Goal: Task Accomplishment & Management: Complete application form

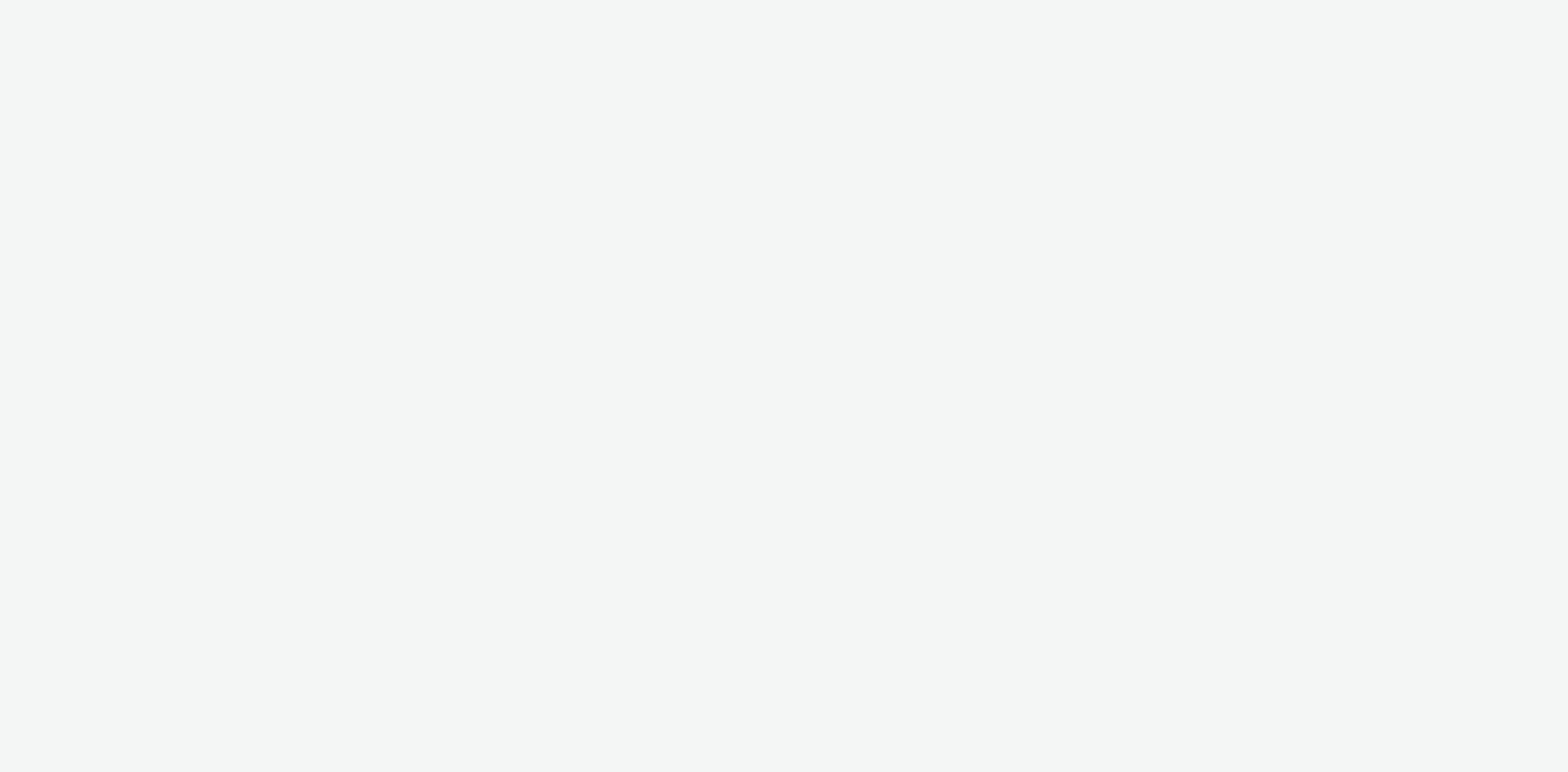
select select "74ee30ea-faea-4dd3-a1ad-716b3210ee10"
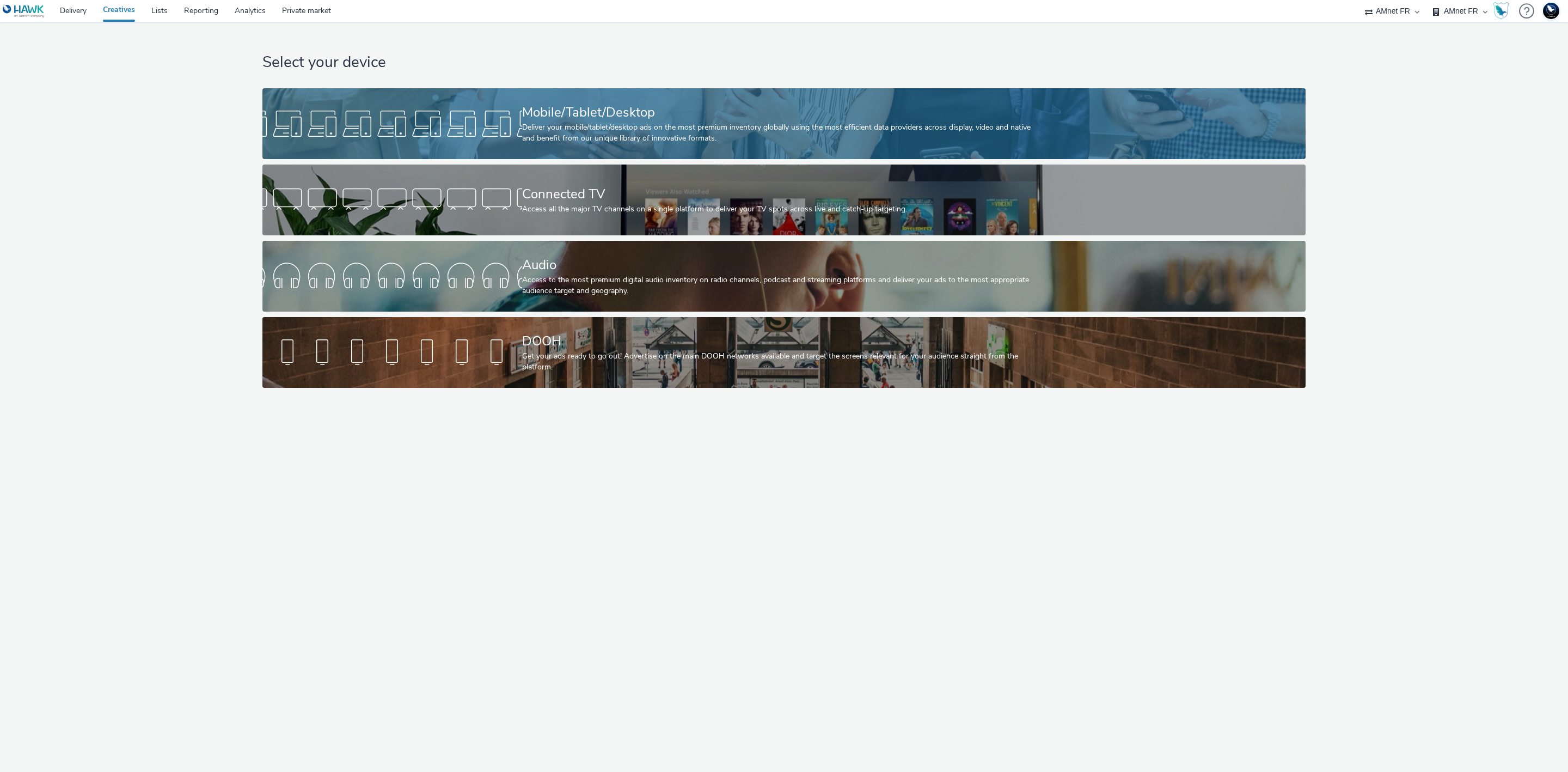
click at [731, 125] on div "Deliver your mobile/tablet/desktop ads on the most premium inventory globally u…" at bounding box center [782, 133] width 519 height 23
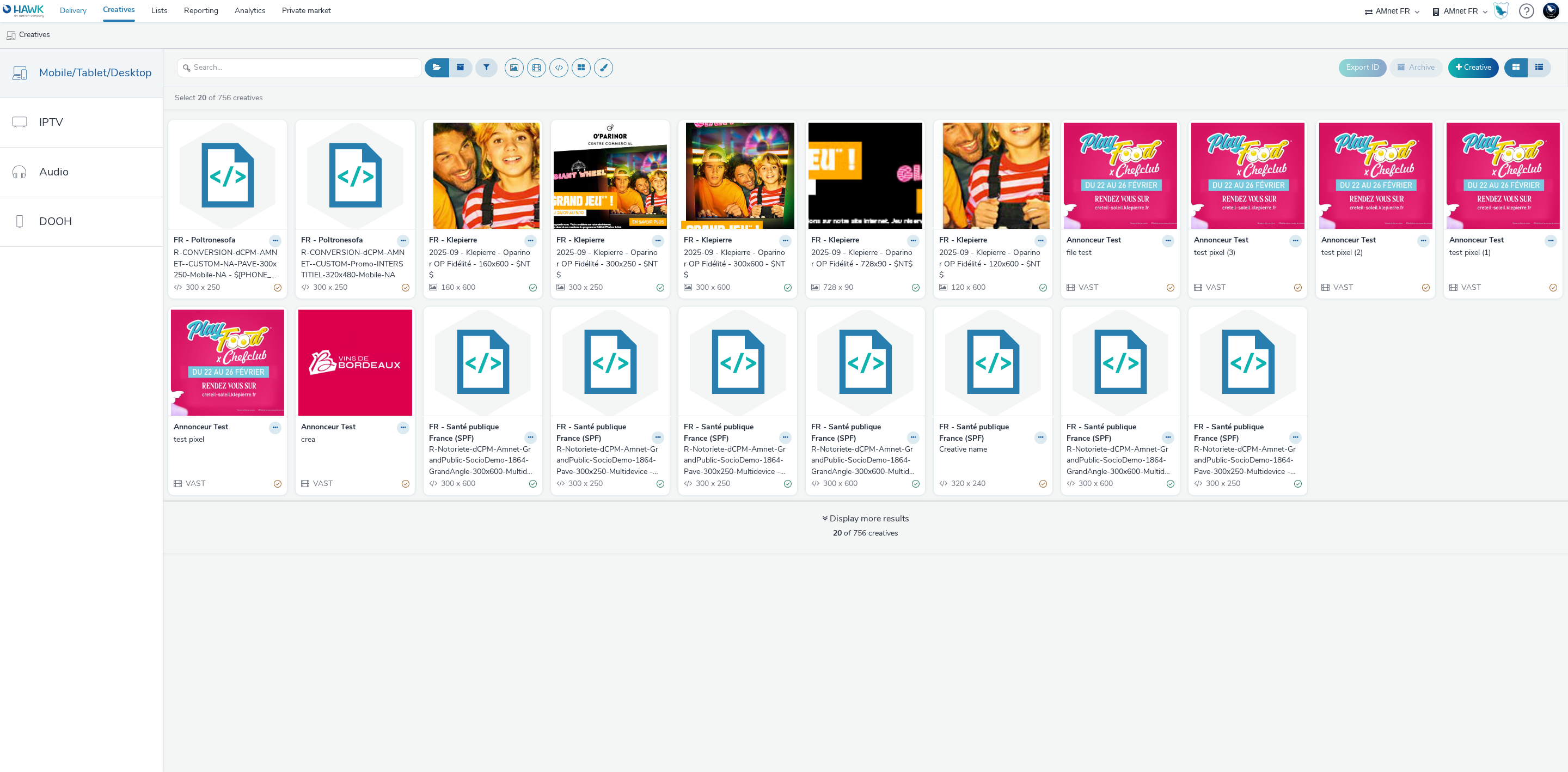
click at [80, 17] on link "Delivery" at bounding box center [73, 11] width 43 height 22
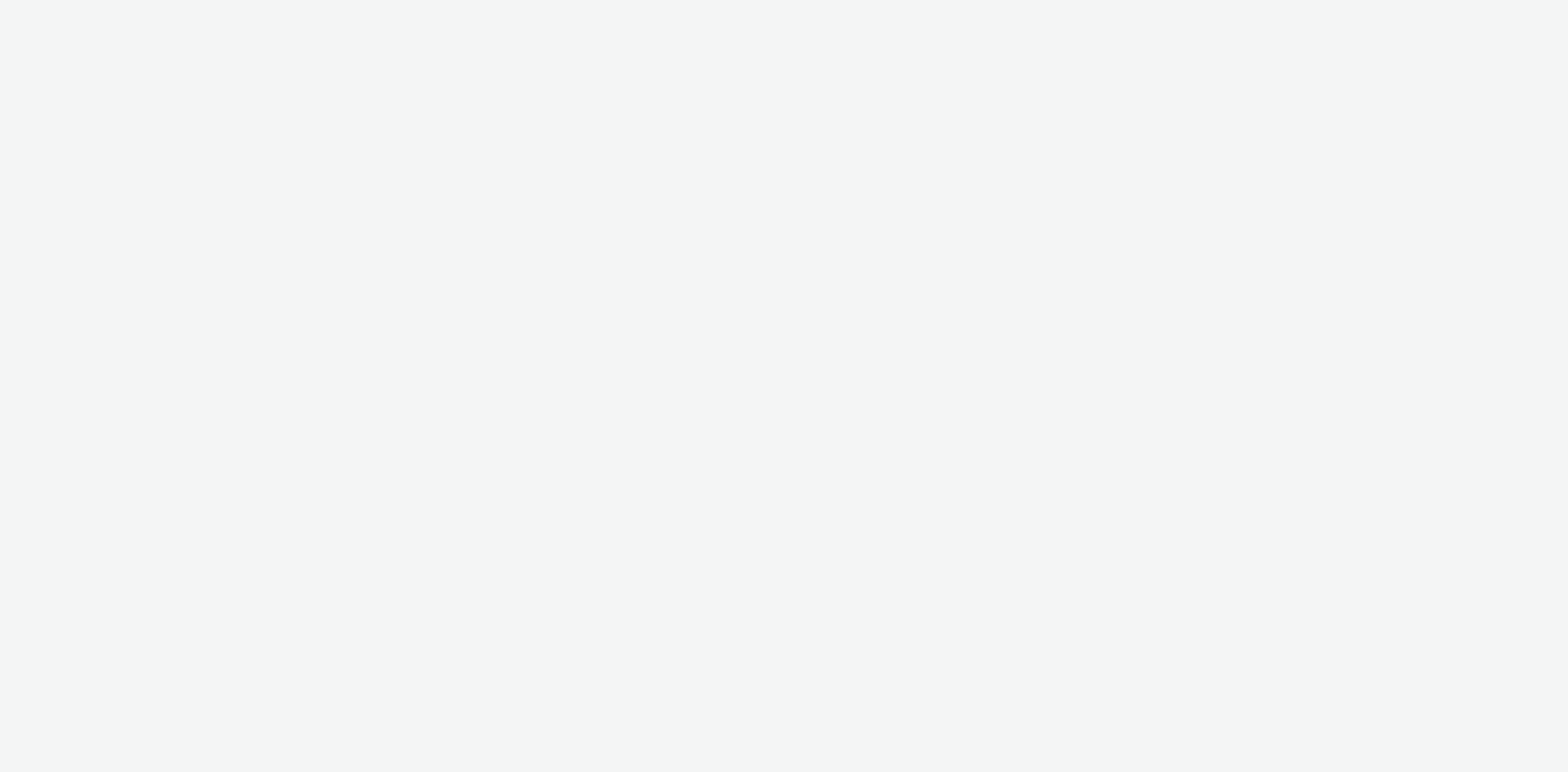
select select "97b78be7-b7c1-427d-93eb-a13be4d88a0a"
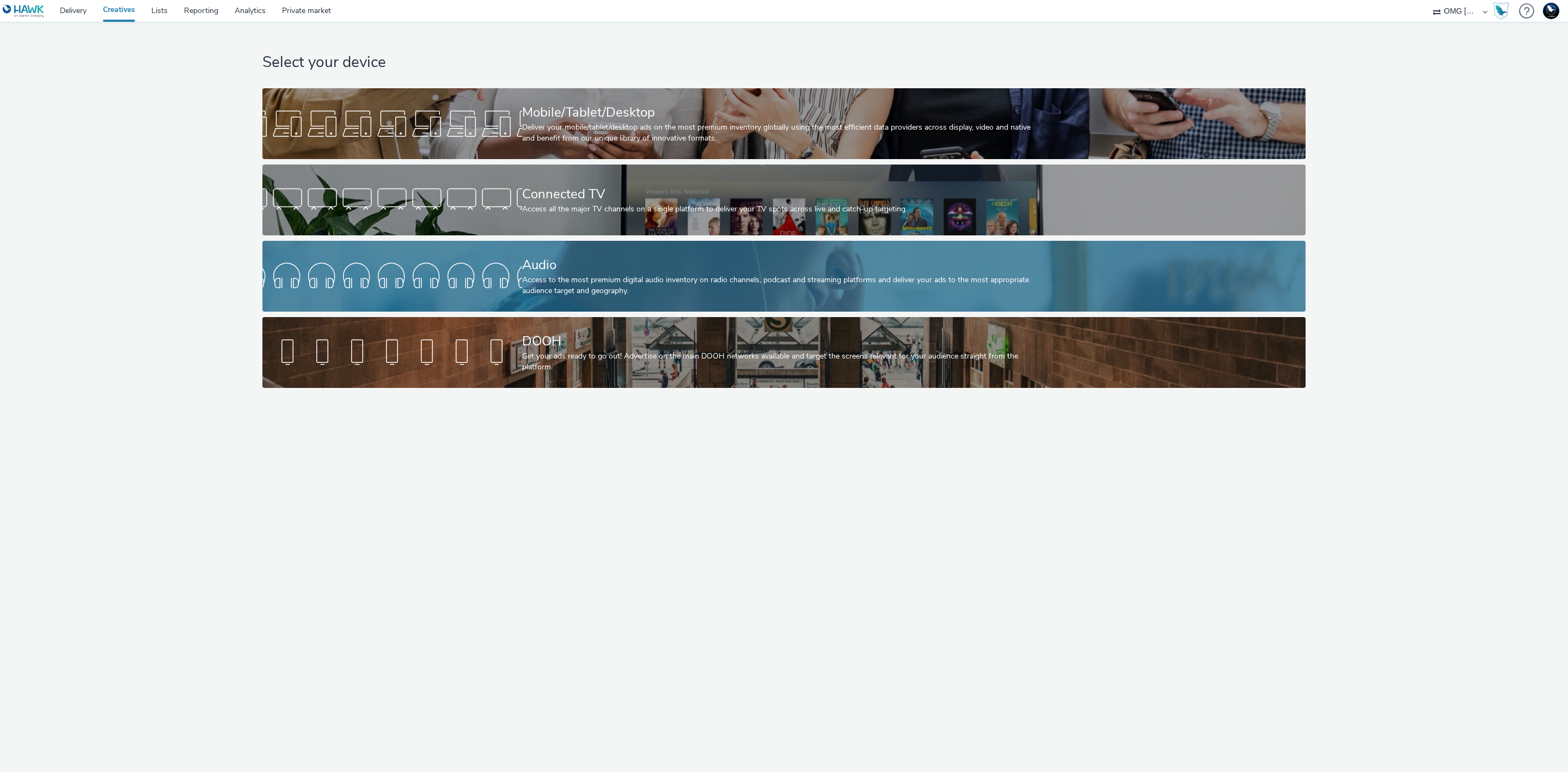
click at [577, 278] on div "Access to the most premium digital audio inventory on radio channels, podcast a…" at bounding box center [782, 286] width 519 height 23
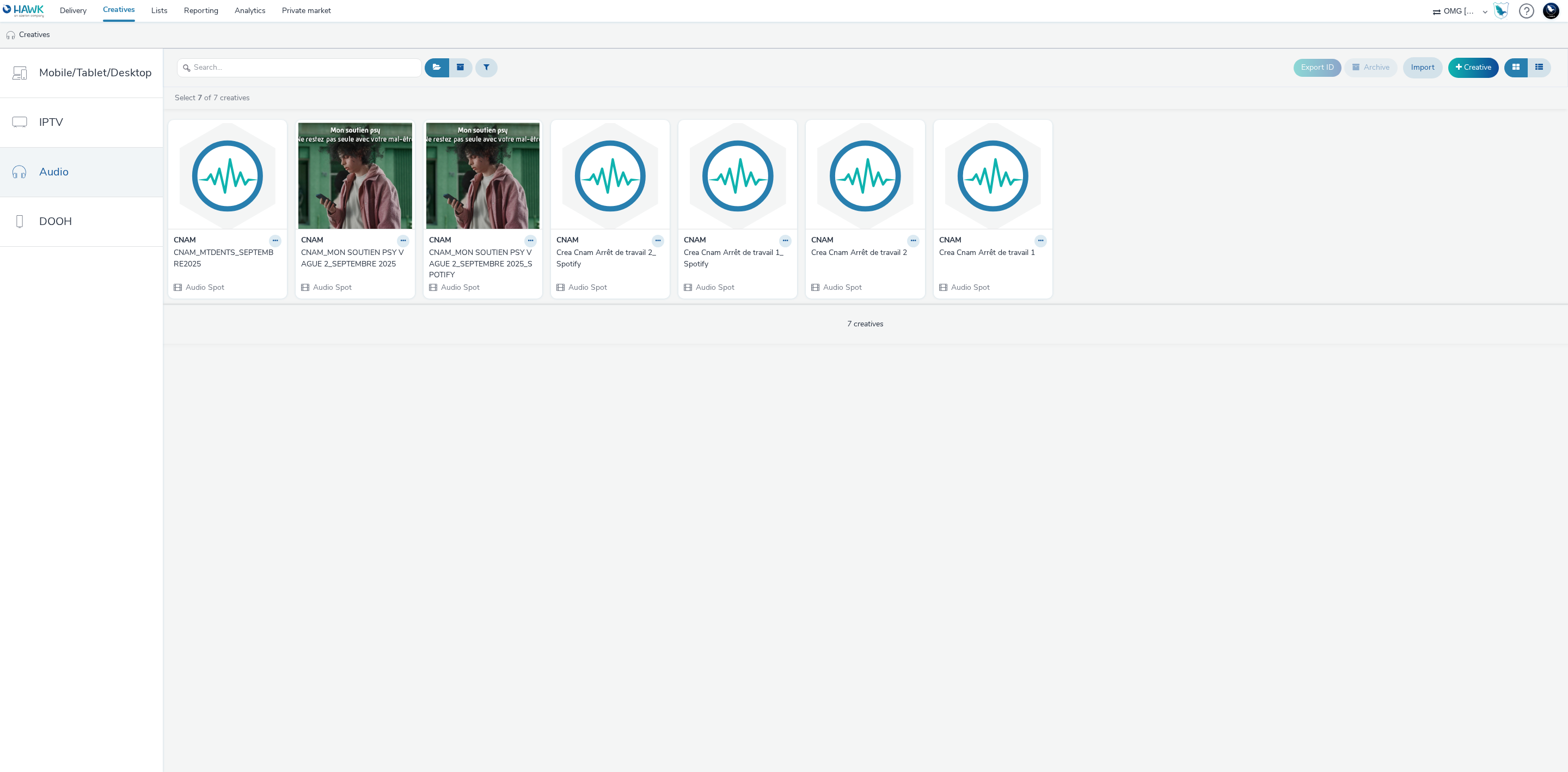
click at [234, 258] on div "CNAM_MTDENTS_SEPTEMBRE2025" at bounding box center [226, 258] width 104 height 23
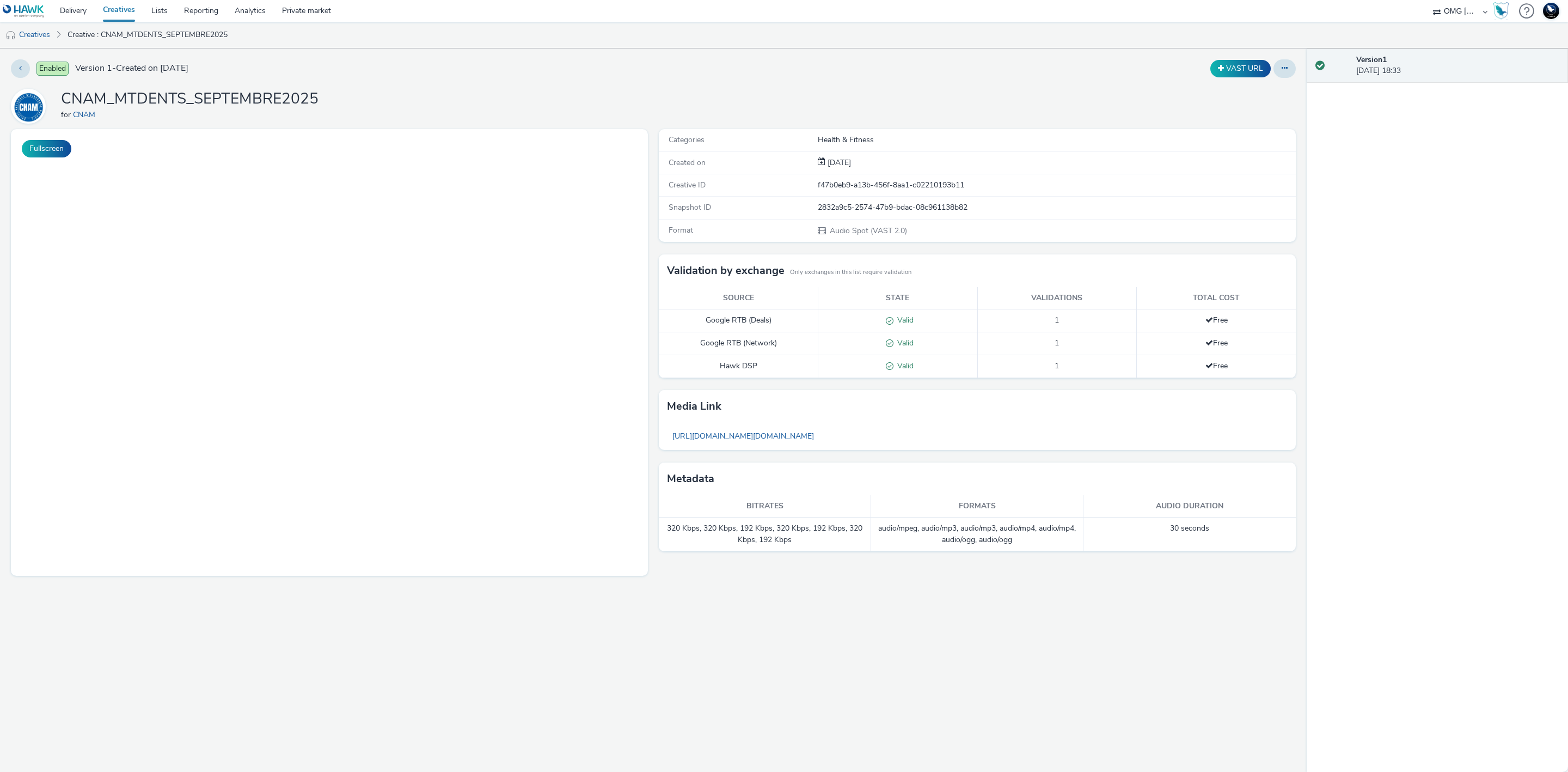
click at [283, 97] on h1 "CNAM_MTDENTS_SEPTEMBRE2025" at bounding box center [190, 99] width 258 height 20
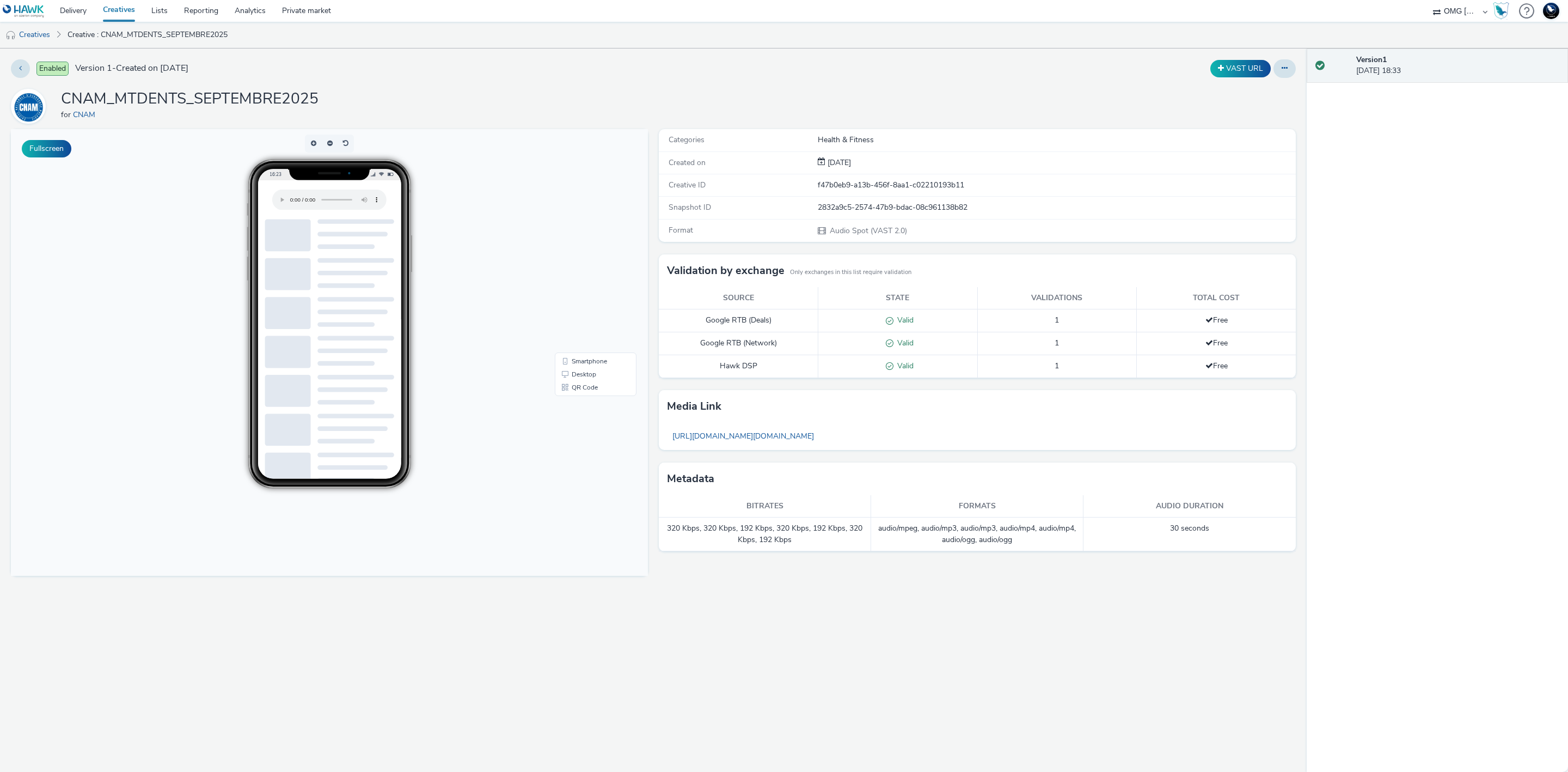
copy h1 "CNAM_MTDENTS_SEPTEMBRE2025"
click at [40, 33] on link "Creatives" at bounding box center [27, 35] width 55 height 26
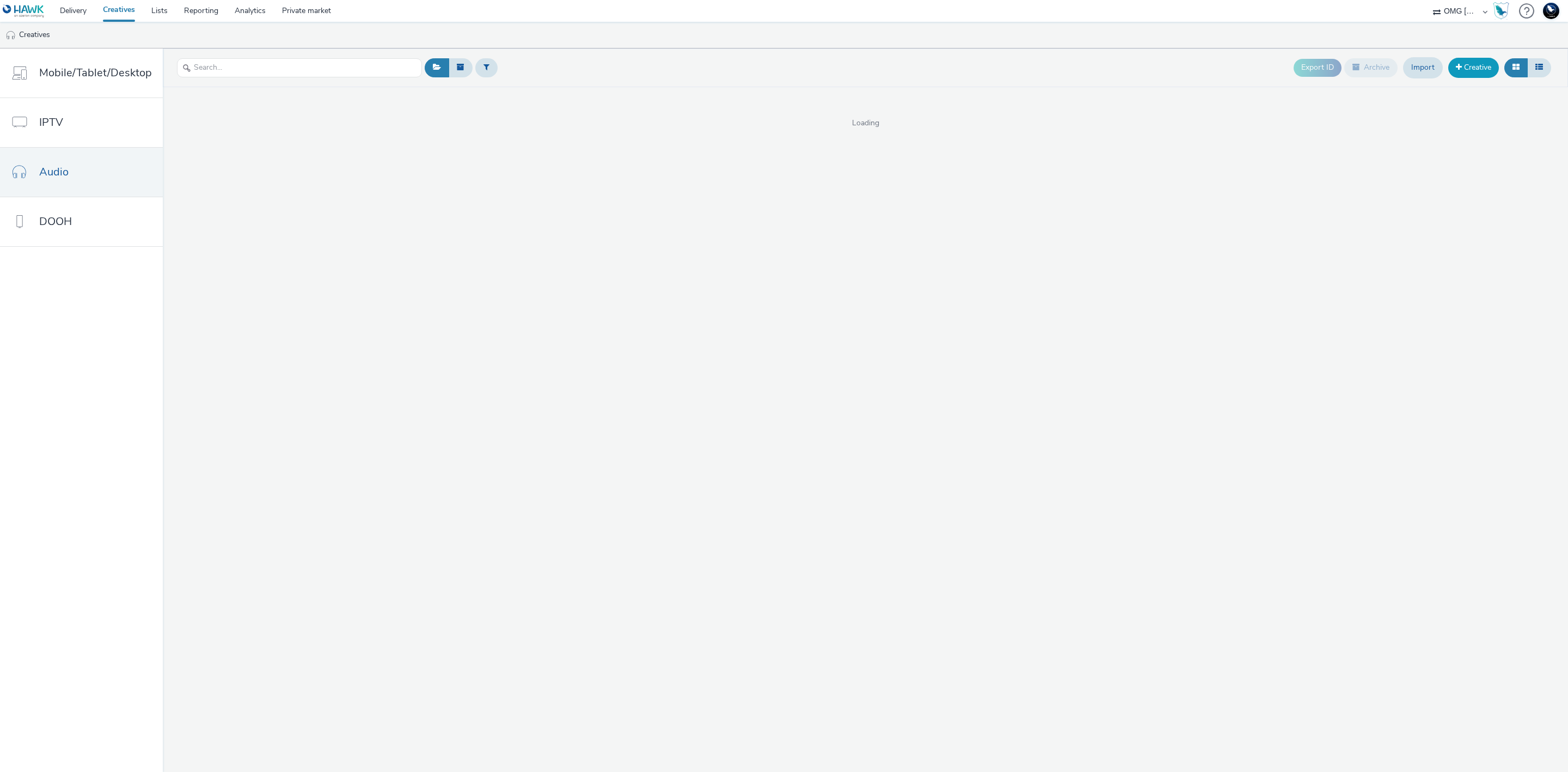
click at [1479, 61] on link "Creative" at bounding box center [1473, 68] width 50 height 20
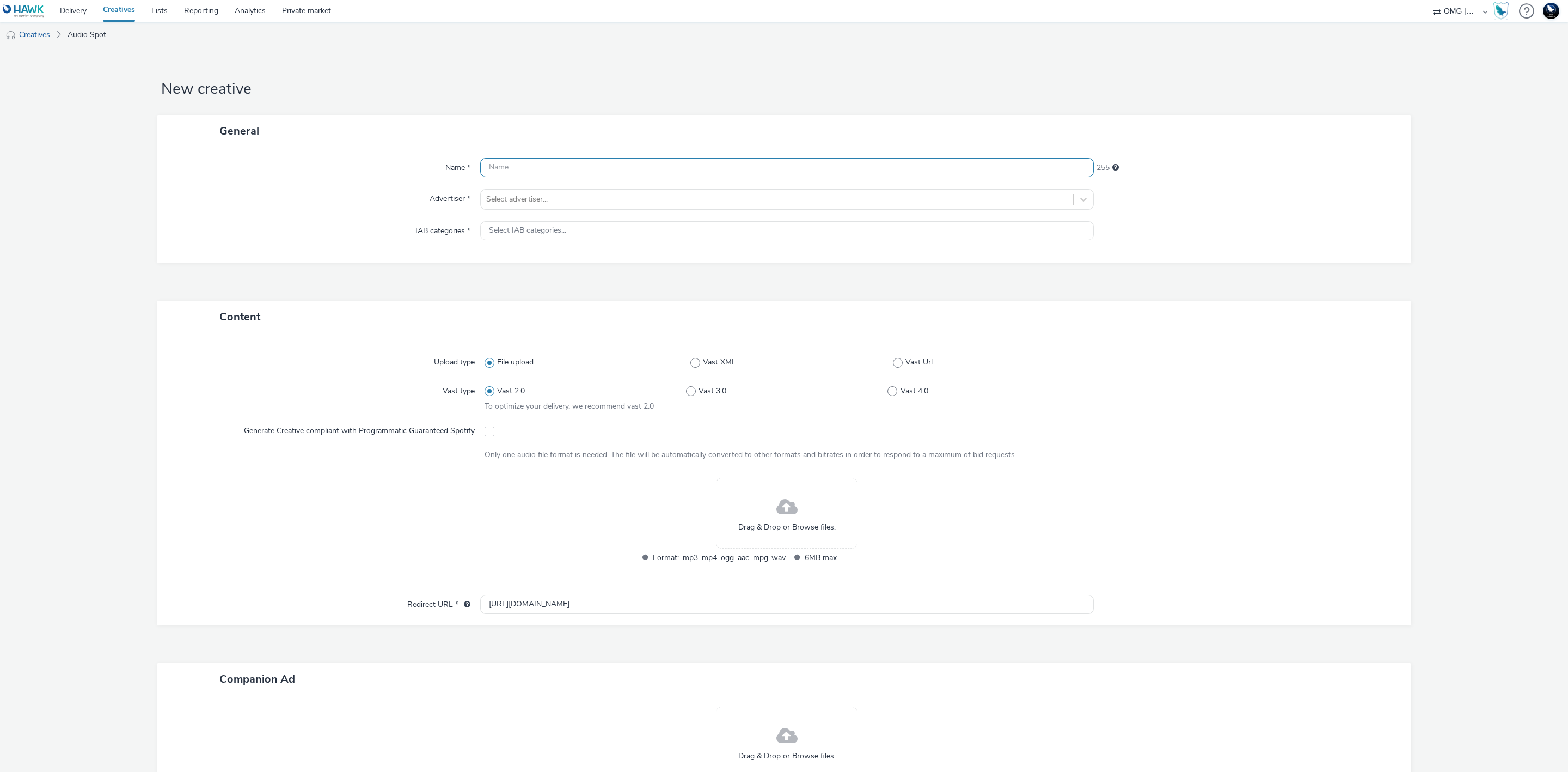
click at [753, 161] on input "text" at bounding box center [787, 168] width 614 height 19
paste input "CNAM_MTDENTS_SEPTEMBRE2025"
type input "CNAM_MTDENTS_SEPTEMBRE2025_SPOTIFY"
click at [743, 202] on div at bounding box center [777, 199] width 582 height 13
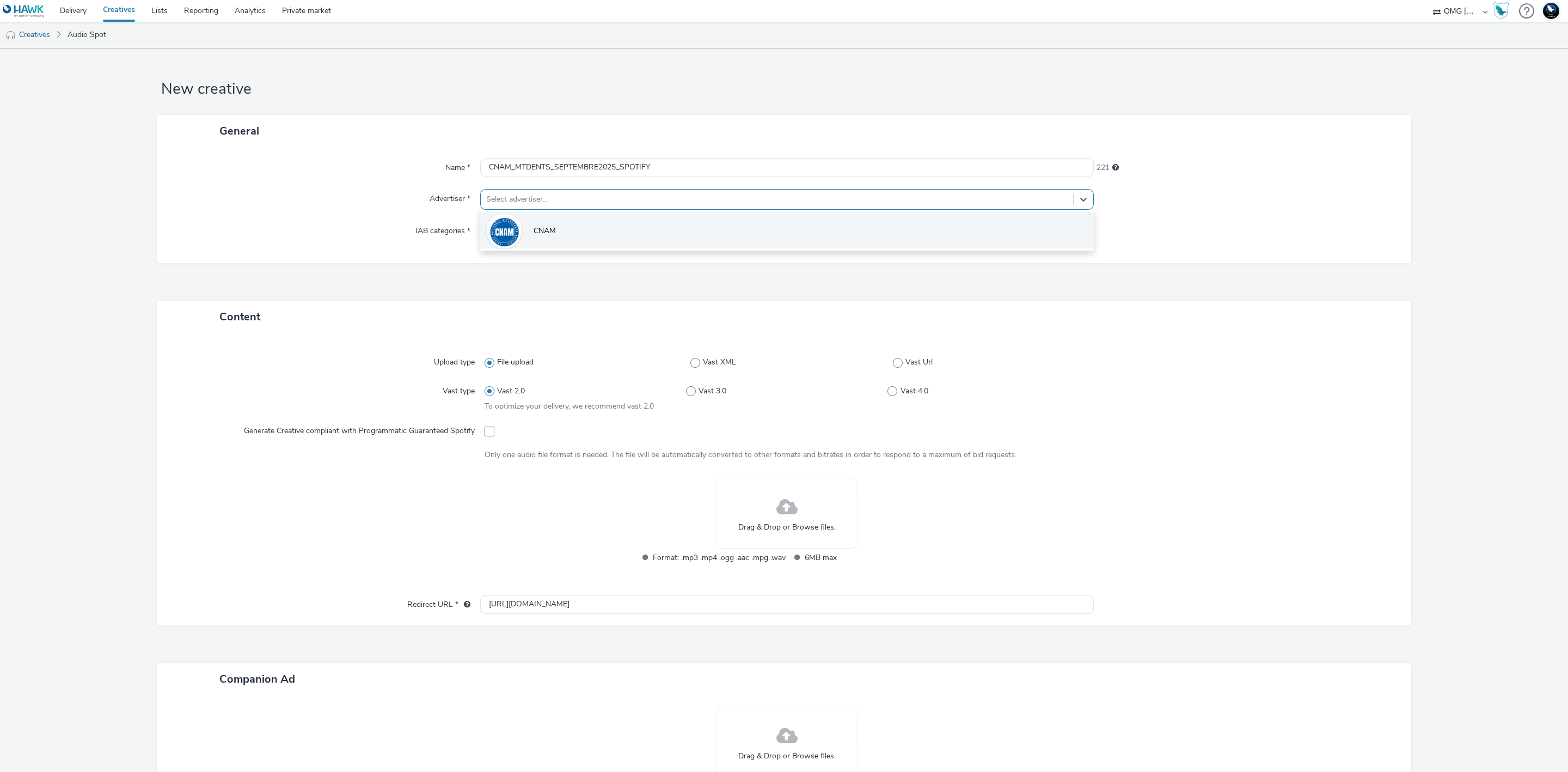
click at [727, 232] on li "CNAM" at bounding box center [787, 231] width 614 height 37
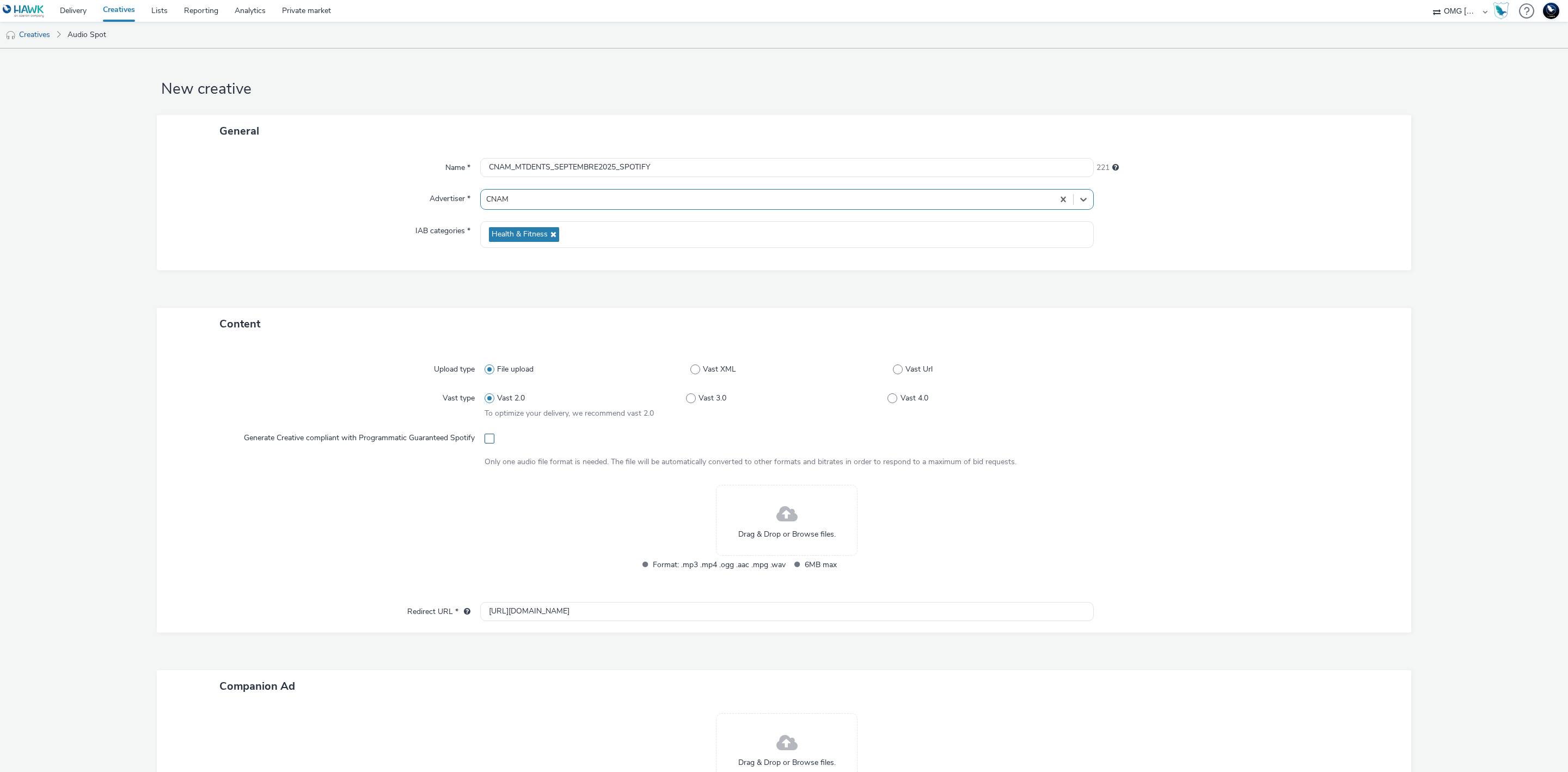
click at [485, 443] on span at bounding box center [489, 439] width 10 height 10
checkbox input "true"
click at [796, 530] on span "Drag & Drop or Browse files." at bounding box center [787, 534] width 97 height 11
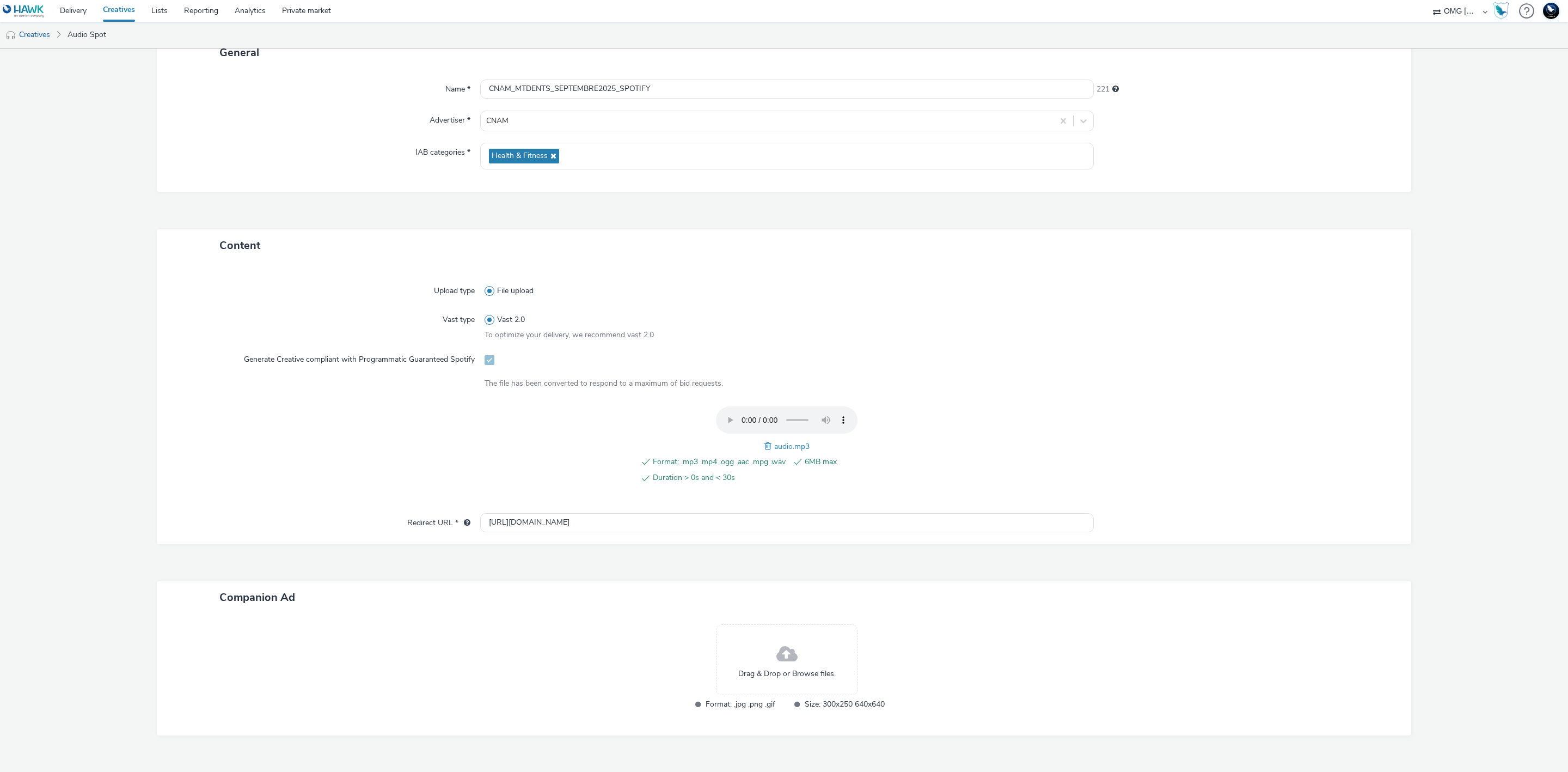
scroll to position [106, 0]
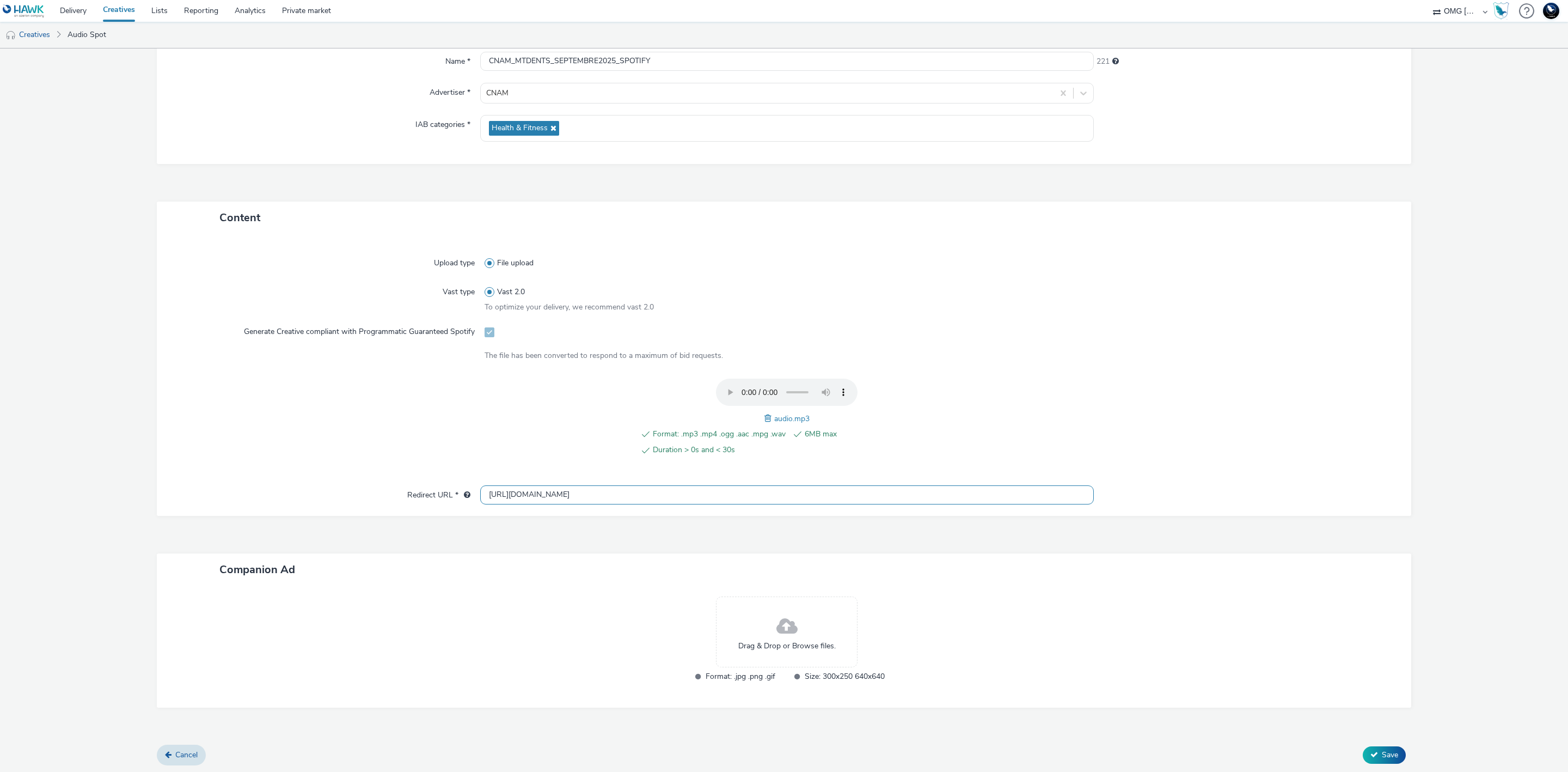
click at [631, 496] on input "[URL][DOMAIN_NAME]" at bounding box center [787, 495] width 614 height 19
paste input "s://[DOMAIN_NAME]/ddm/clk/622142386;428737321;g;gdpr=${GDPR};gdpr_consent=${GDP…"
type input "https://[DOMAIN_NAME]/ddm/clk/622142386;428737321;g;gdpr=${GDPR};gdpr_consent=$…"
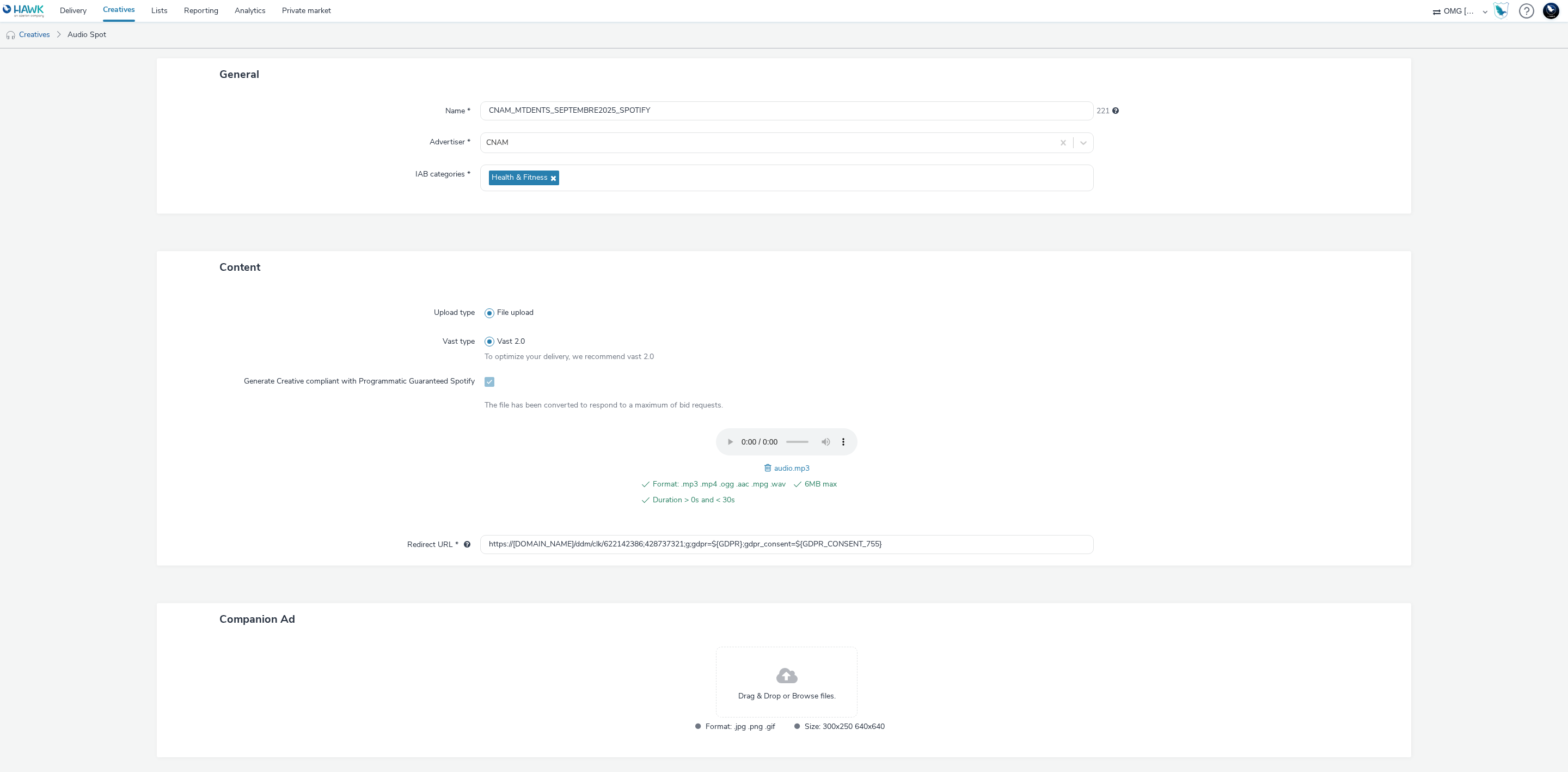
scroll to position [0, 0]
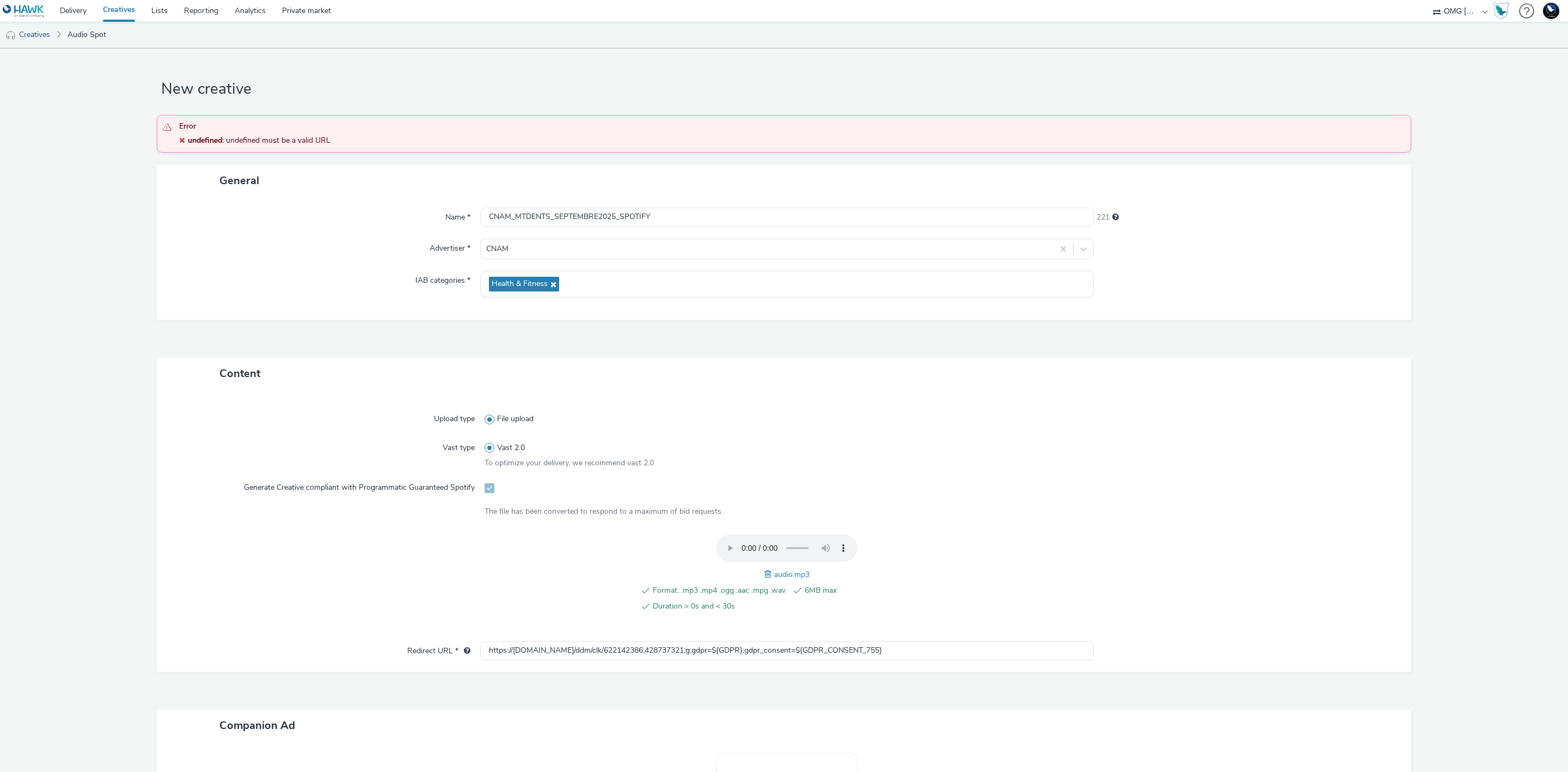
click at [1370, 755] on form "New creative Error undefined : undefined must be a valid URL General Name * CNA…" at bounding box center [784, 488] width 1568 height 880
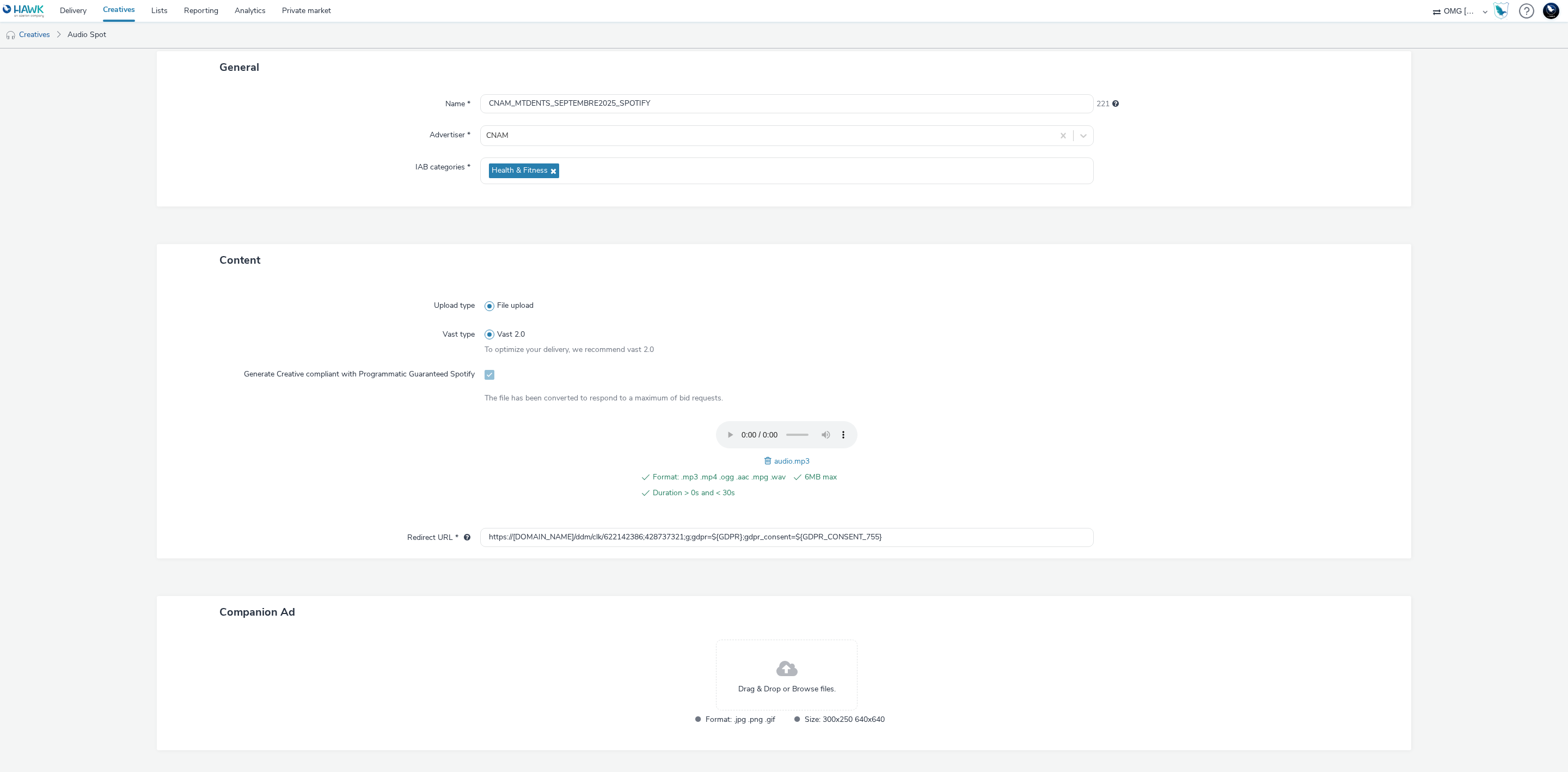
scroll to position [157, 0]
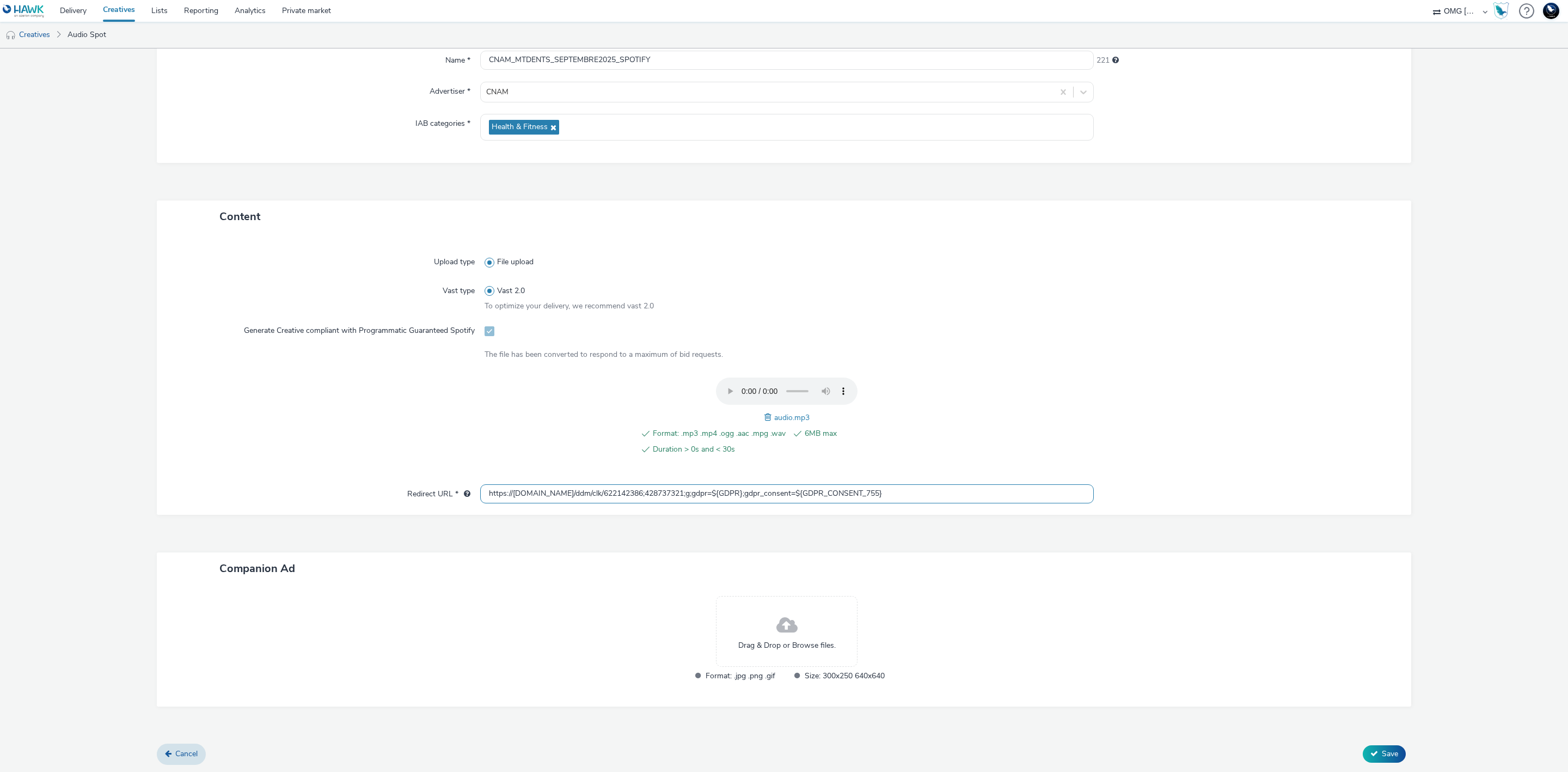
click at [1007, 495] on input "https://[DOMAIN_NAME]/ddm/clk/622142386;428737321;g;gdpr=${GDPR};gdpr_consent=$…" at bounding box center [787, 494] width 614 height 19
click at [483, 491] on input "https://[DOMAIN_NAME]/ddm/clk/622142386;428737321;g;gdpr=${GDPR};gdpr_consent=$…" at bounding box center [787, 494] width 614 height 19
click at [987, 494] on input "https://[DOMAIN_NAME]/ddm/clk/622142386;428737321;g;gdpr=${GDPR};gdpr_consent=$…" at bounding box center [787, 494] width 614 height 19
click at [1081, 373] on div "Upload type File upload Vast type Vast 2.0 To optimize your delivery, we recomm…" at bounding box center [784, 363] width 1233 height 241
click at [938, 484] on input "https://[DOMAIN_NAME]/ddm/clk/622142386;428737321;g;gdpr=${GDPR};gdpr_consent=$…" at bounding box center [787, 494] width 614 height 19
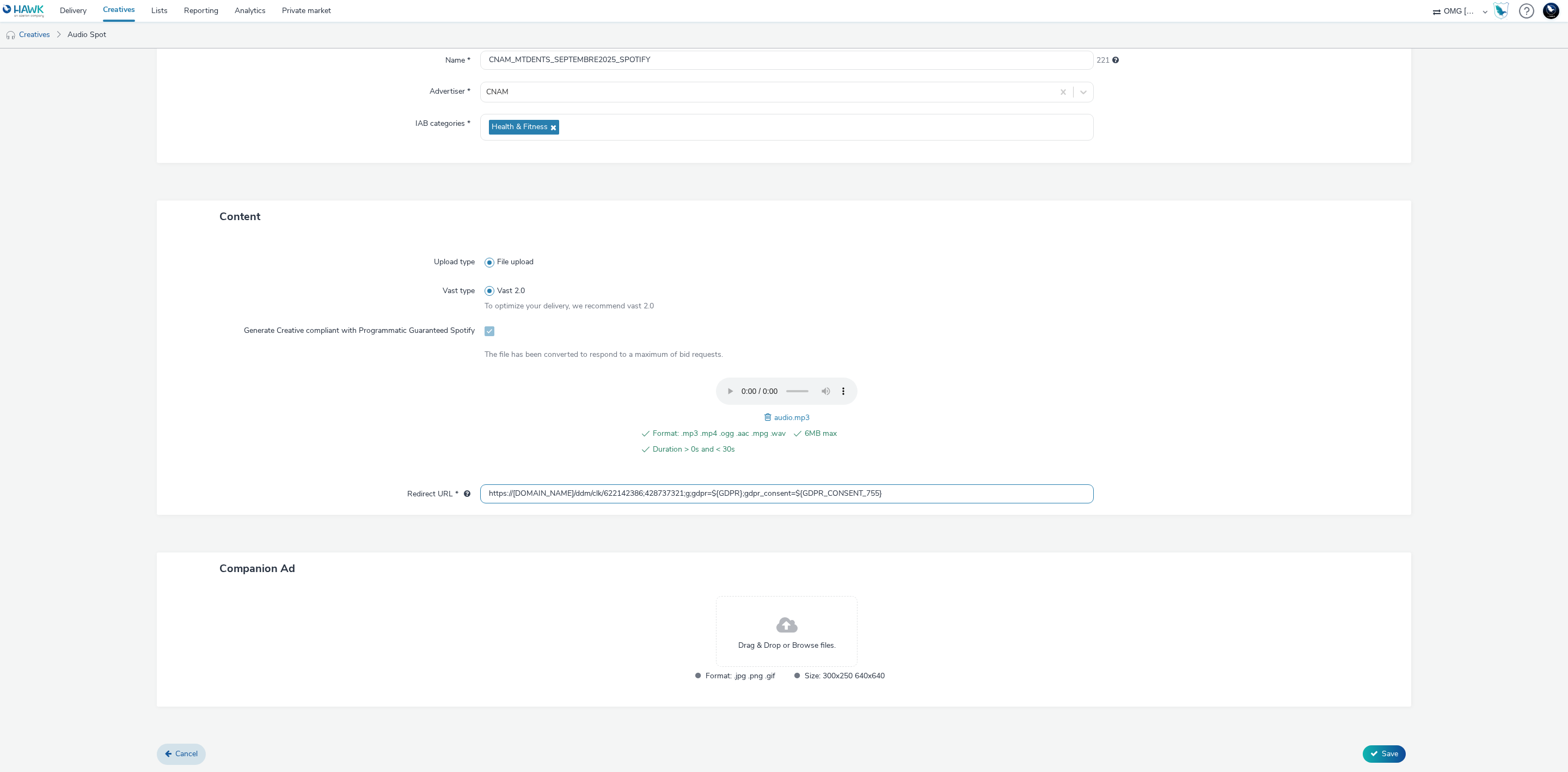
click at [938, 484] on input "https://[DOMAIN_NAME]/ddm/clk/622142386;428737321;g;gdpr=${GDPR};gdpr_consent=$…" at bounding box center [787, 494] width 614 height 19
click at [983, 399] on div "Format: .mp3 .mp4 .ogg .aac .mpg .wav 6MB max Duration > 0s and < 30s audio.mp3" at bounding box center [787, 423] width 605 height 90
click at [764, 417] on span at bounding box center [769, 418] width 10 height 12
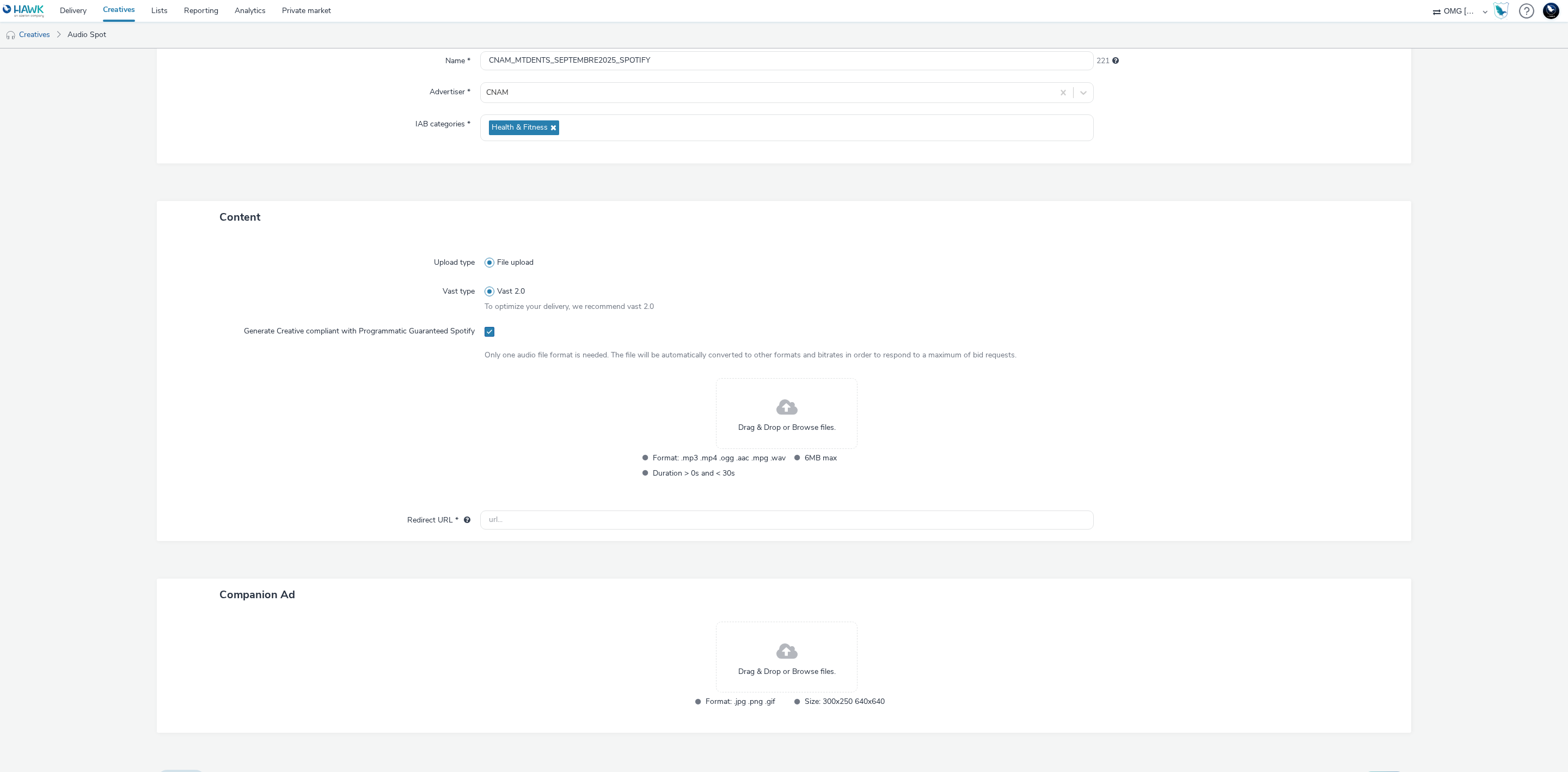
click at [485, 330] on span at bounding box center [489, 331] width 10 height 10
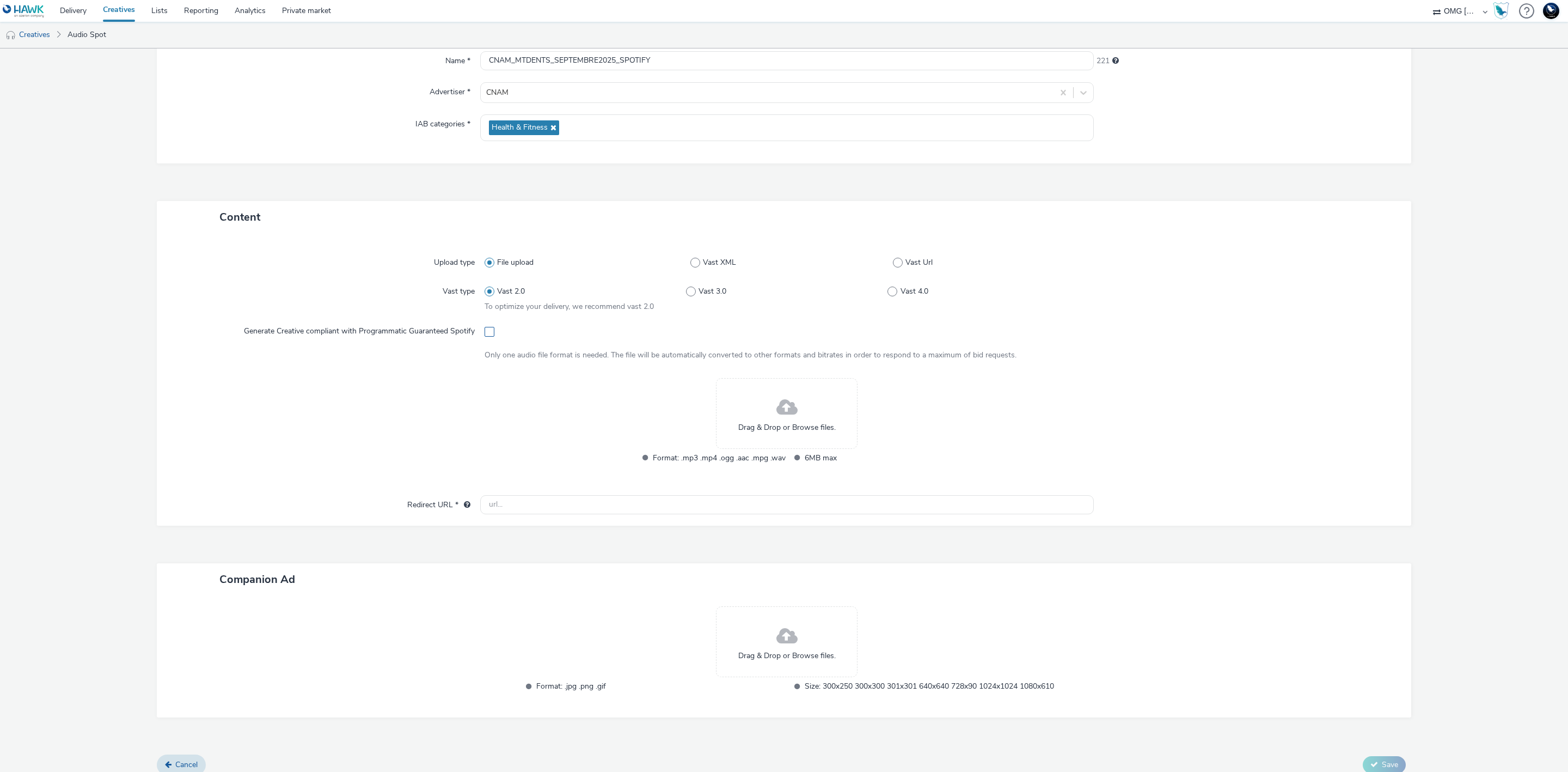
click at [485, 332] on span at bounding box center [489, 331] width 10 height 10
checkbox input "true"
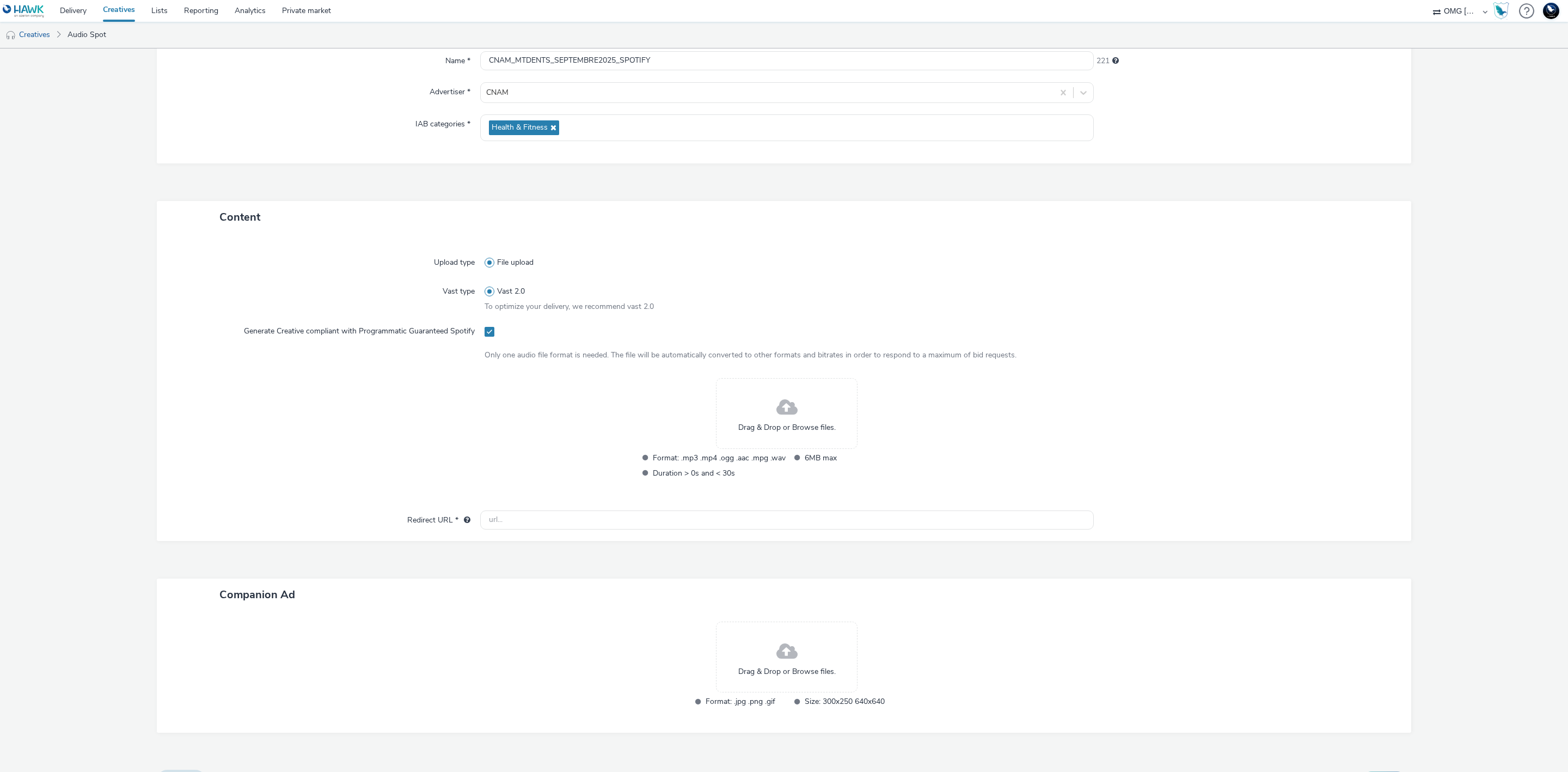
click at [762, 407] on div "Drag & Drop or Browse files." at bounding box center [787, 413] width 142 height 71
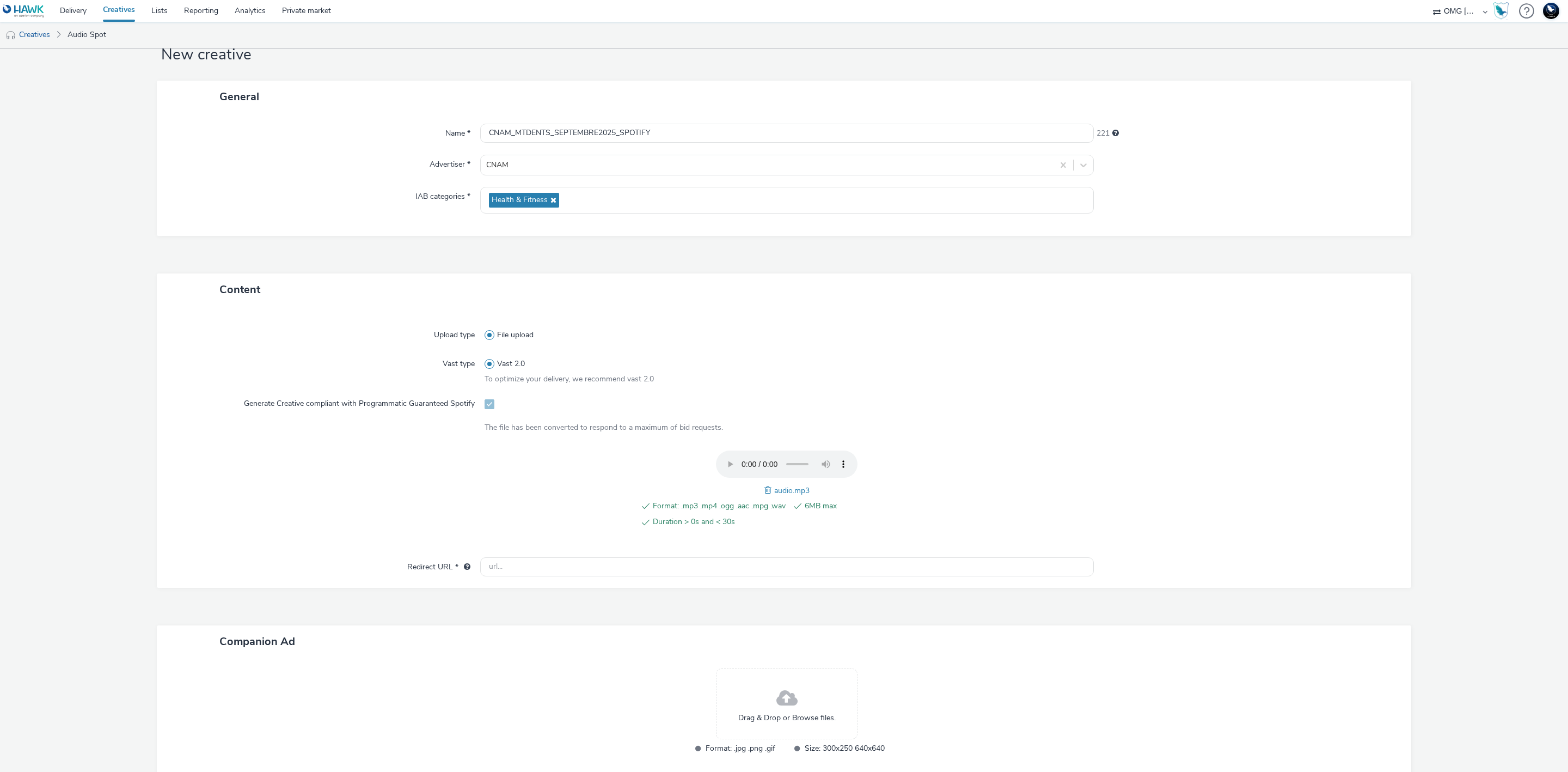
scroll to position [0, 0]
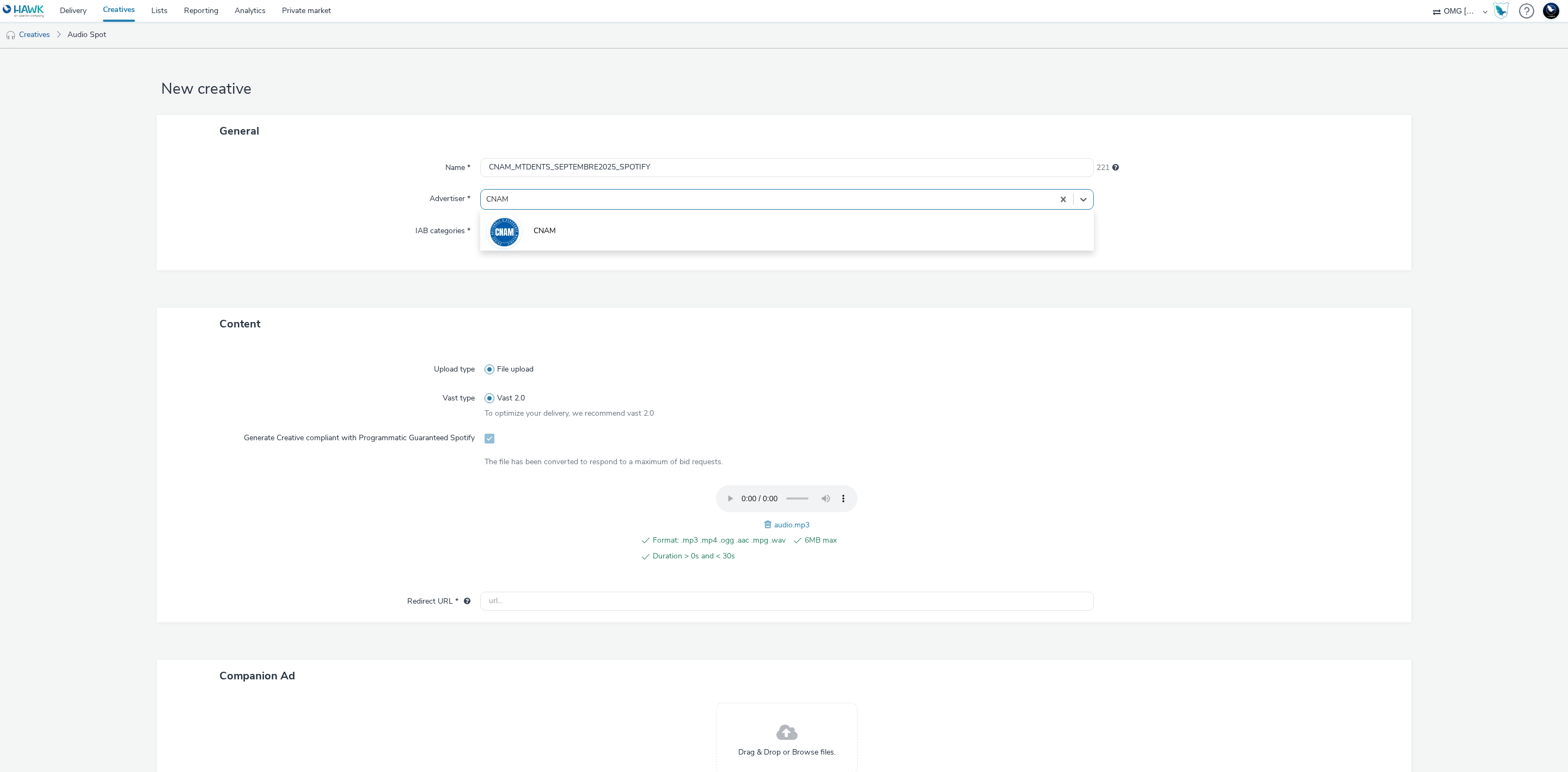
click at [657, 198] on div at bounding box center [767, 199] width 562 height 13
click at [656, 198] on div at bounding box center [767, 199] width 562 height 13
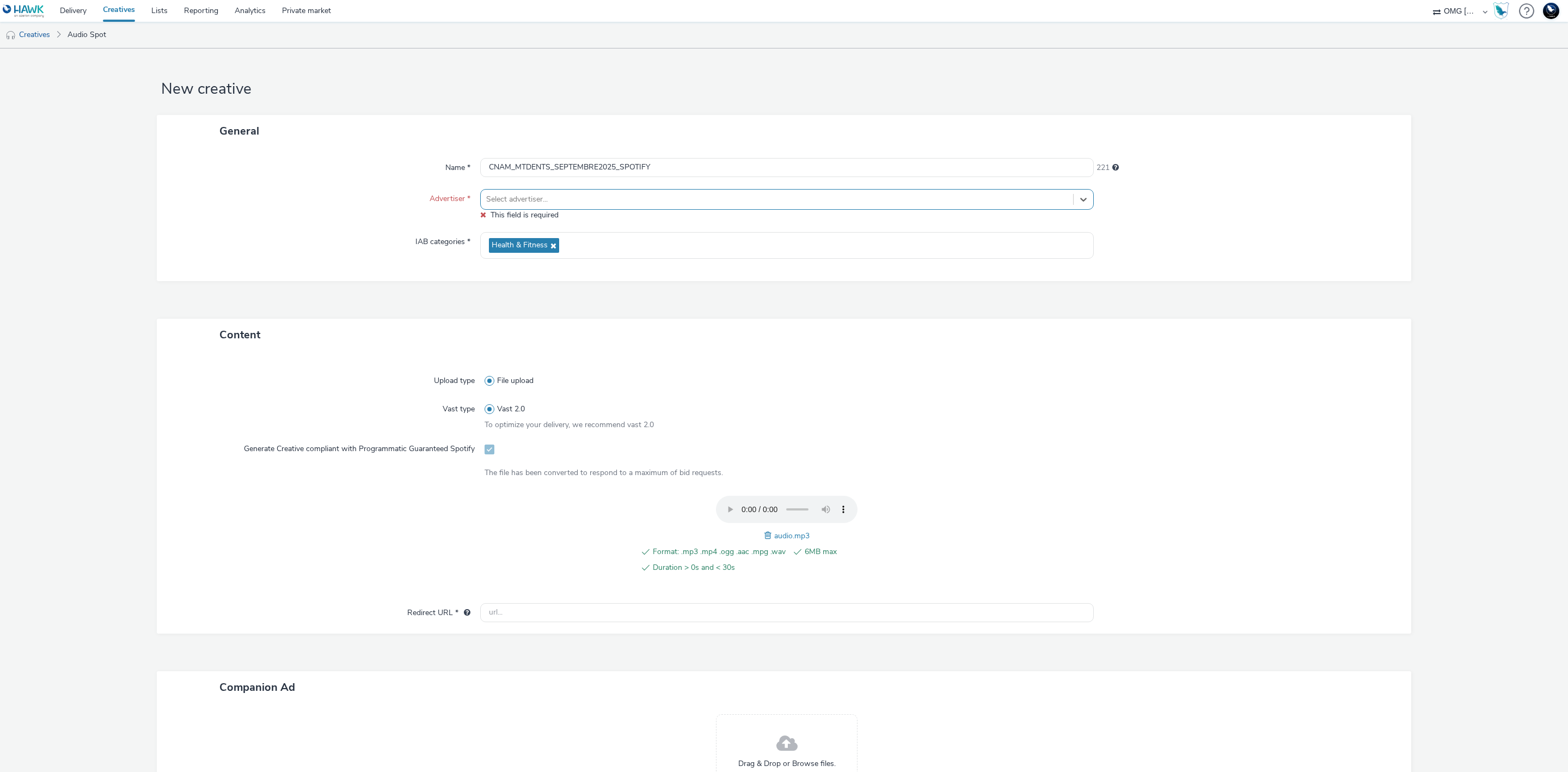
click at [910, 204] on div at bounding box center [777, 199] width 582 height 13
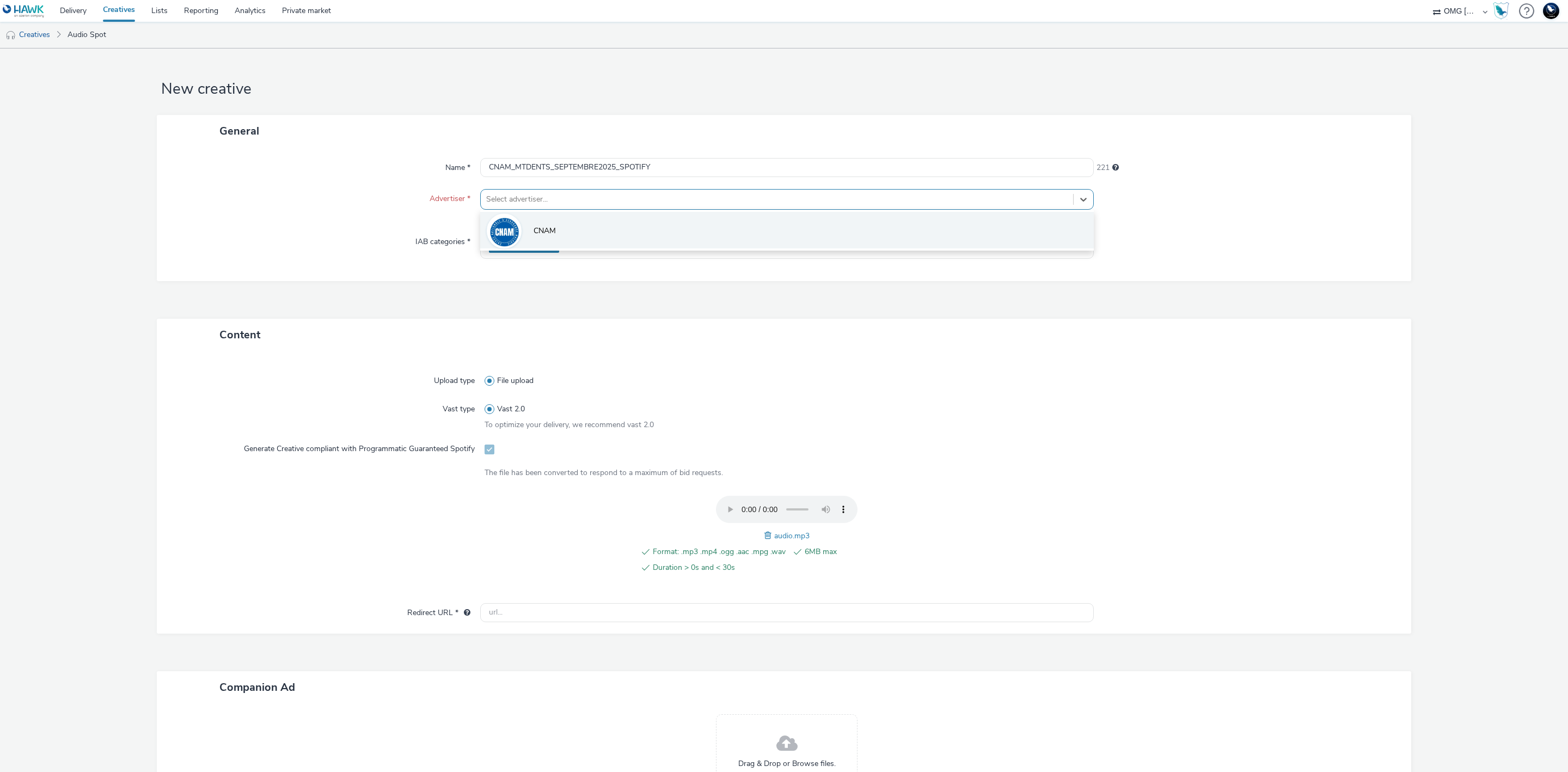
click at [821, 224] on li "CNAM" at bounding box center [787, 231] width 614 height 37
type input "[URL][DOMAIN_NAME]"
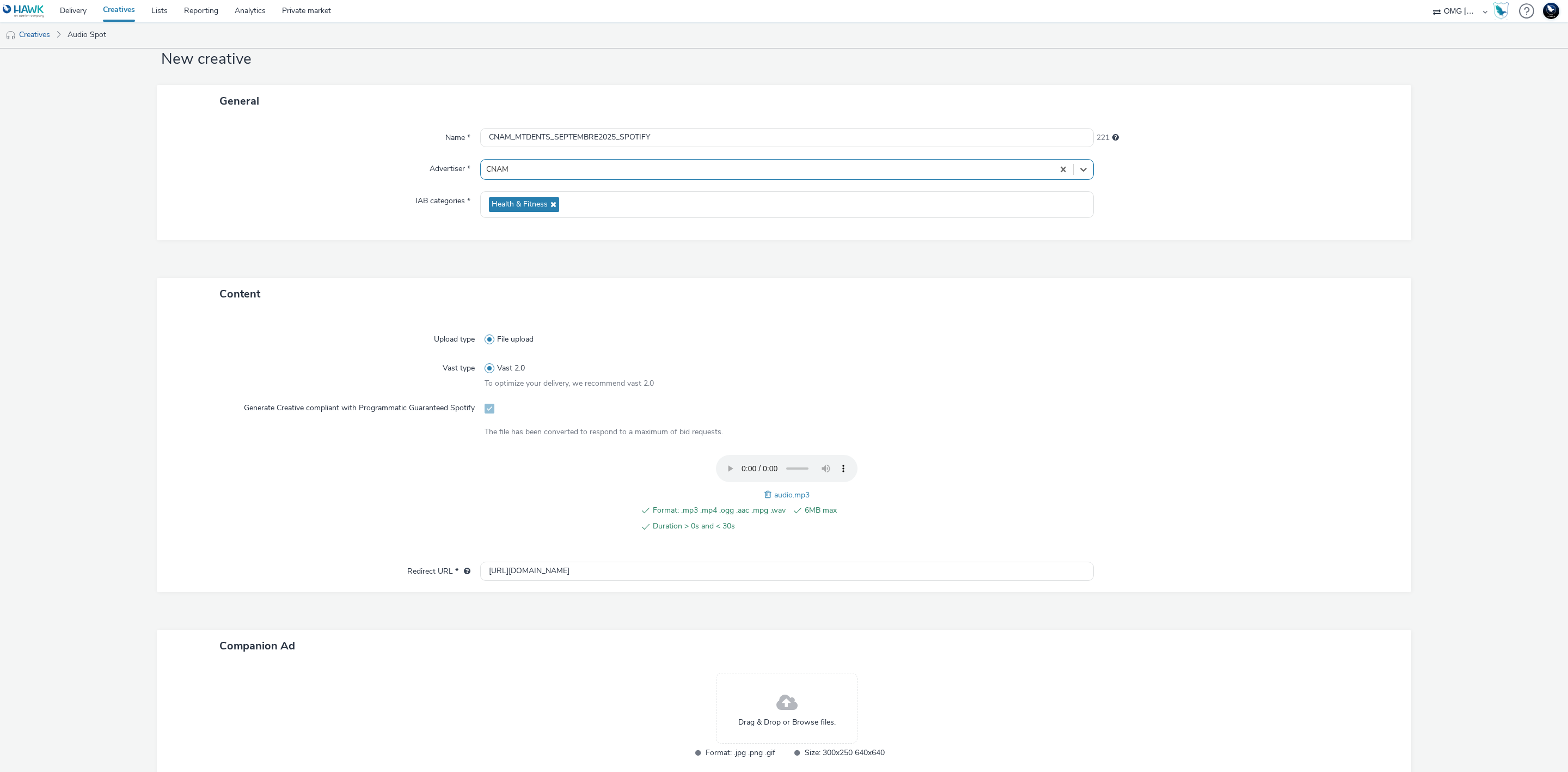
scroll to position [106, 0]
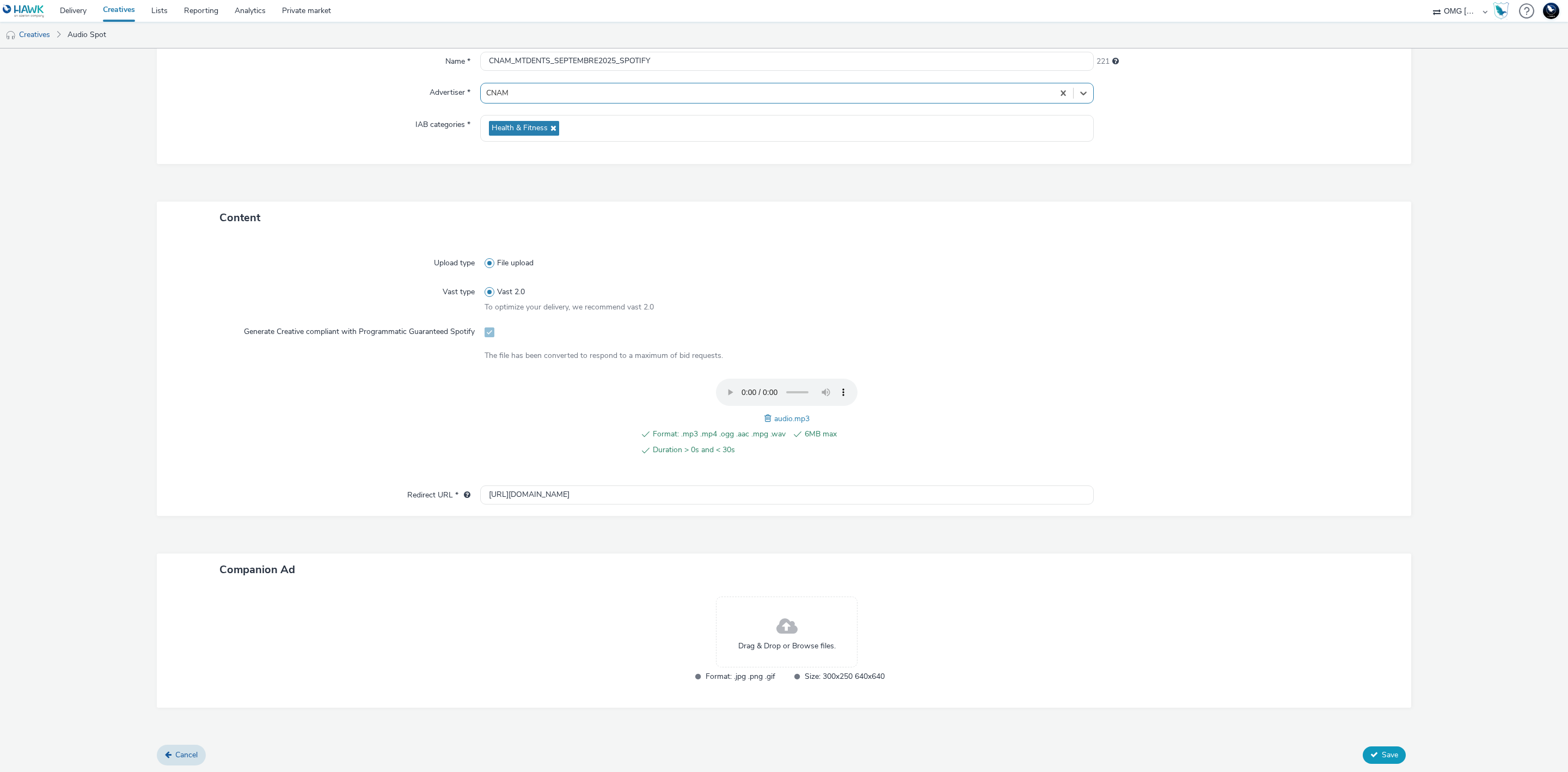
click at [1382, 749] on span "Save" at bounding box center [1390, 754] width 16 height 10
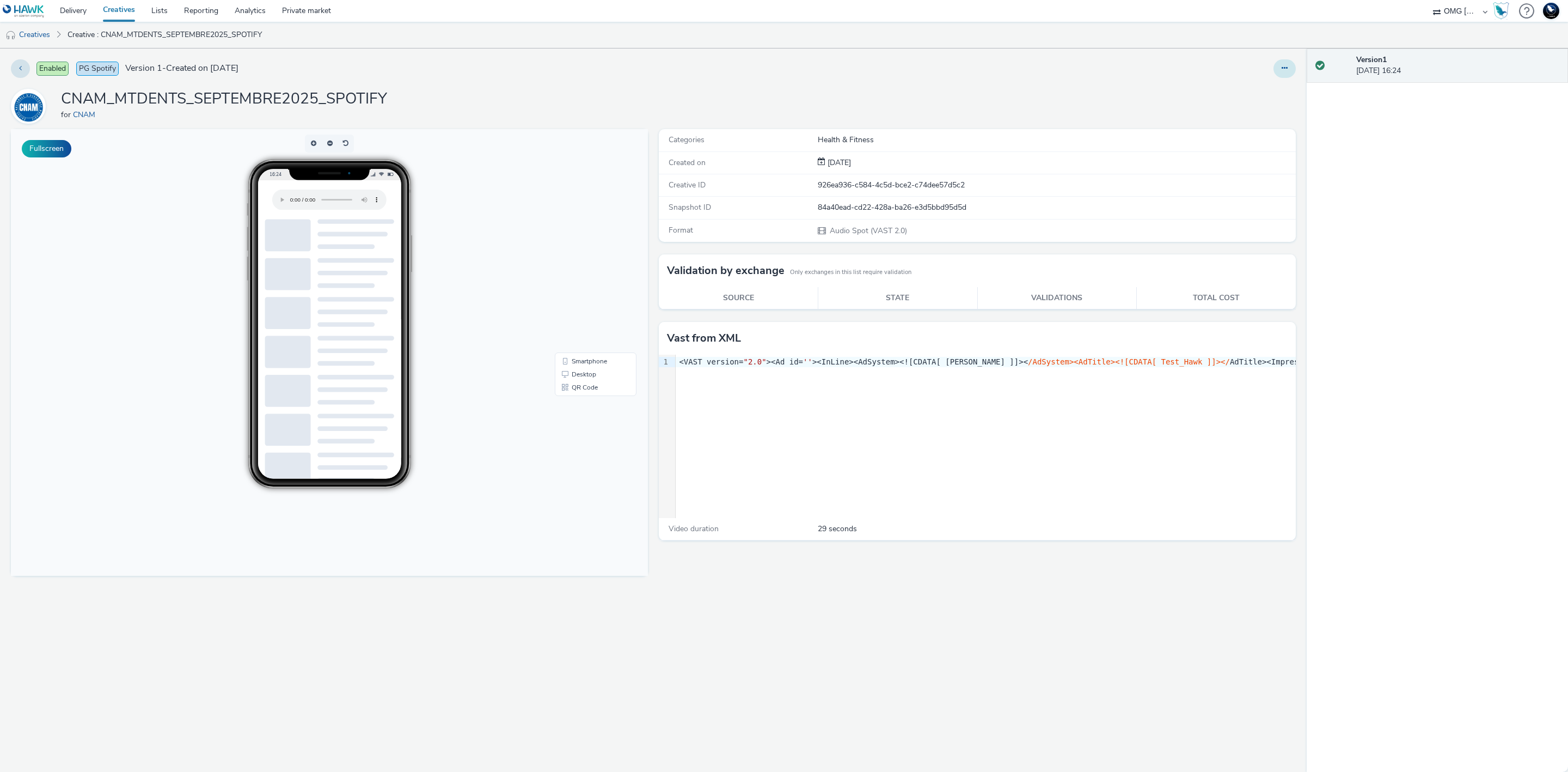
click at [1286, 62] on button at bounding box center [1284, 68] width 22 height 18
click at [1271, 95] on link "Edit" at bounding box center [1255, 91] width 82 height 22
click at [1282, 63] on button at bounding box center [1284, 68] width 22 height 18
click at [350, 100] on h1 "CNAM_MTDENTS_SEPTEMBRE2025_SPOTIFY" at bounding box center [224, 99] width 326 height 20
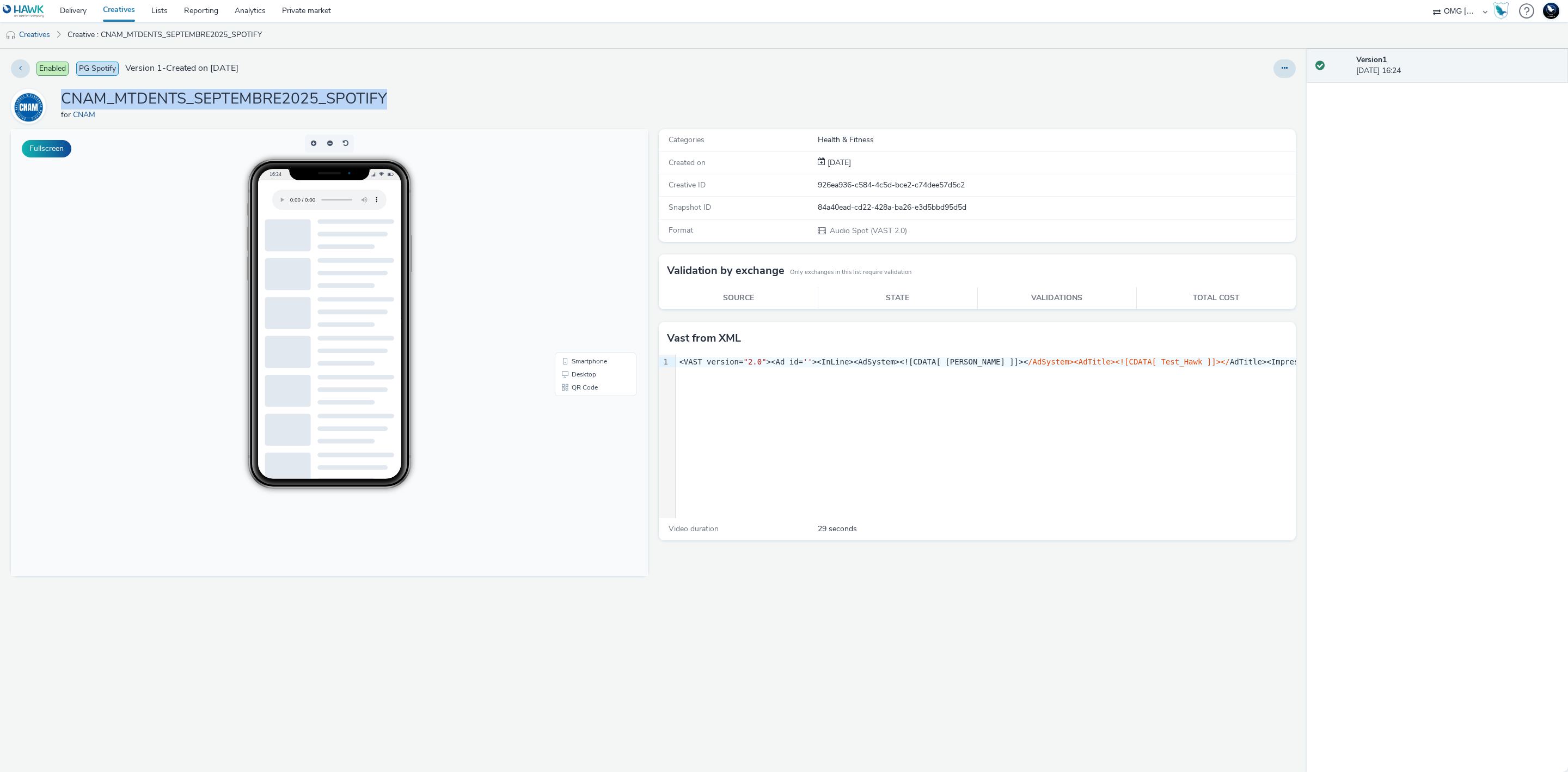
copy h1 "CNAM_MTDENTS_SEPTEMBRE2025_SPOTIFY"
click at [1287, 74] on button at bounding box center [1284, 68] width 22 height 18
click at [1261, 157] on link "Archive" at bounding box center [1255, 155] width 82 height 22
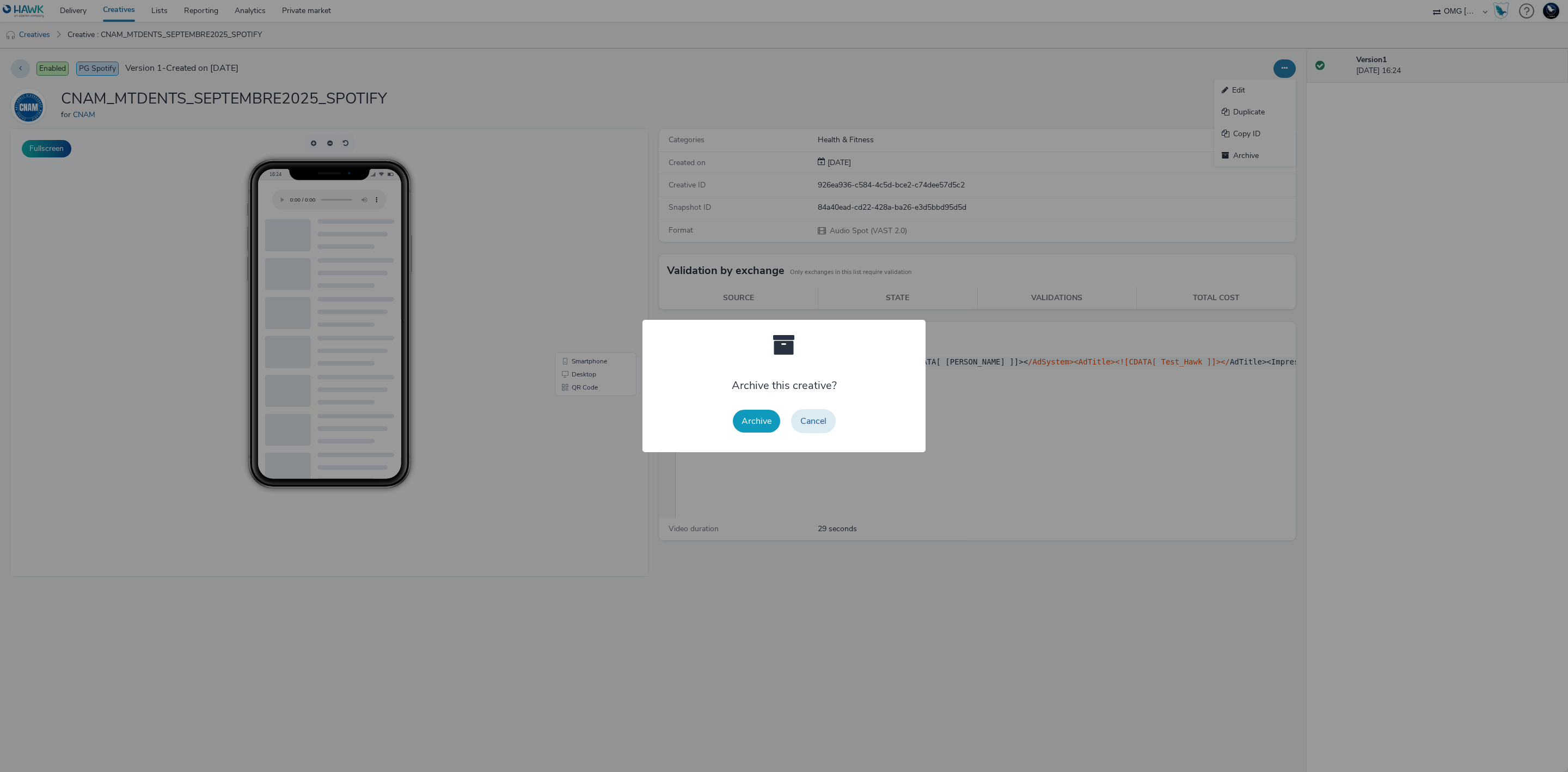
click at [742, 415] on button "Archive" at bounding box center [756, 421] width 47 height 23
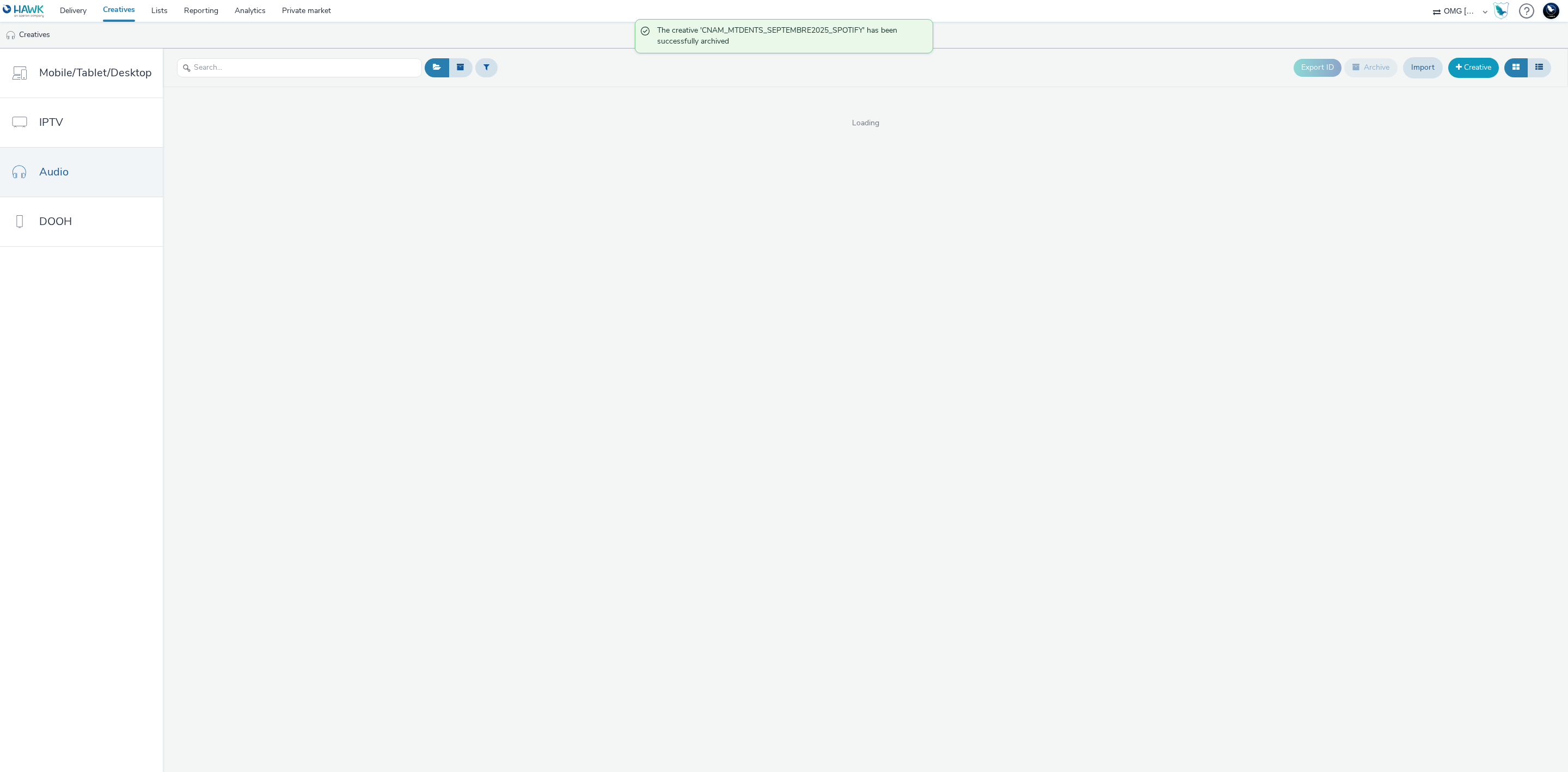
click at [1489, 66] on link "Creative" at bounding box center [1473, 68] width 50 height 20
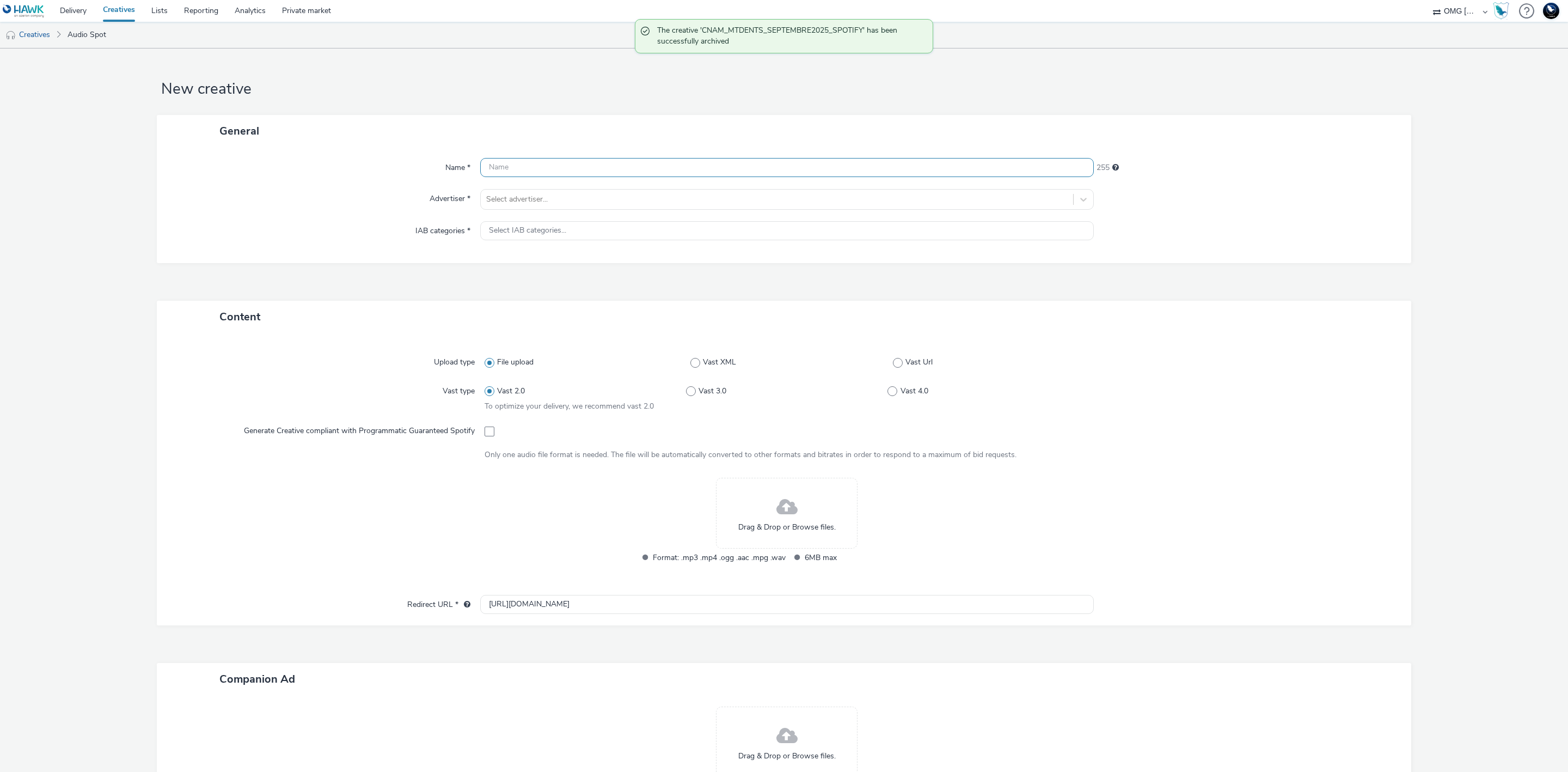
paste input "CNAM_MTDENTS_SEPTEMBRE2025_SPOTIFY"
type input "CNAM_MTDENTS_SEPTEMBRE2025_SPOTIFY"
click at [941, 198] on div at bounding box center [777, 199] width 582 height 13
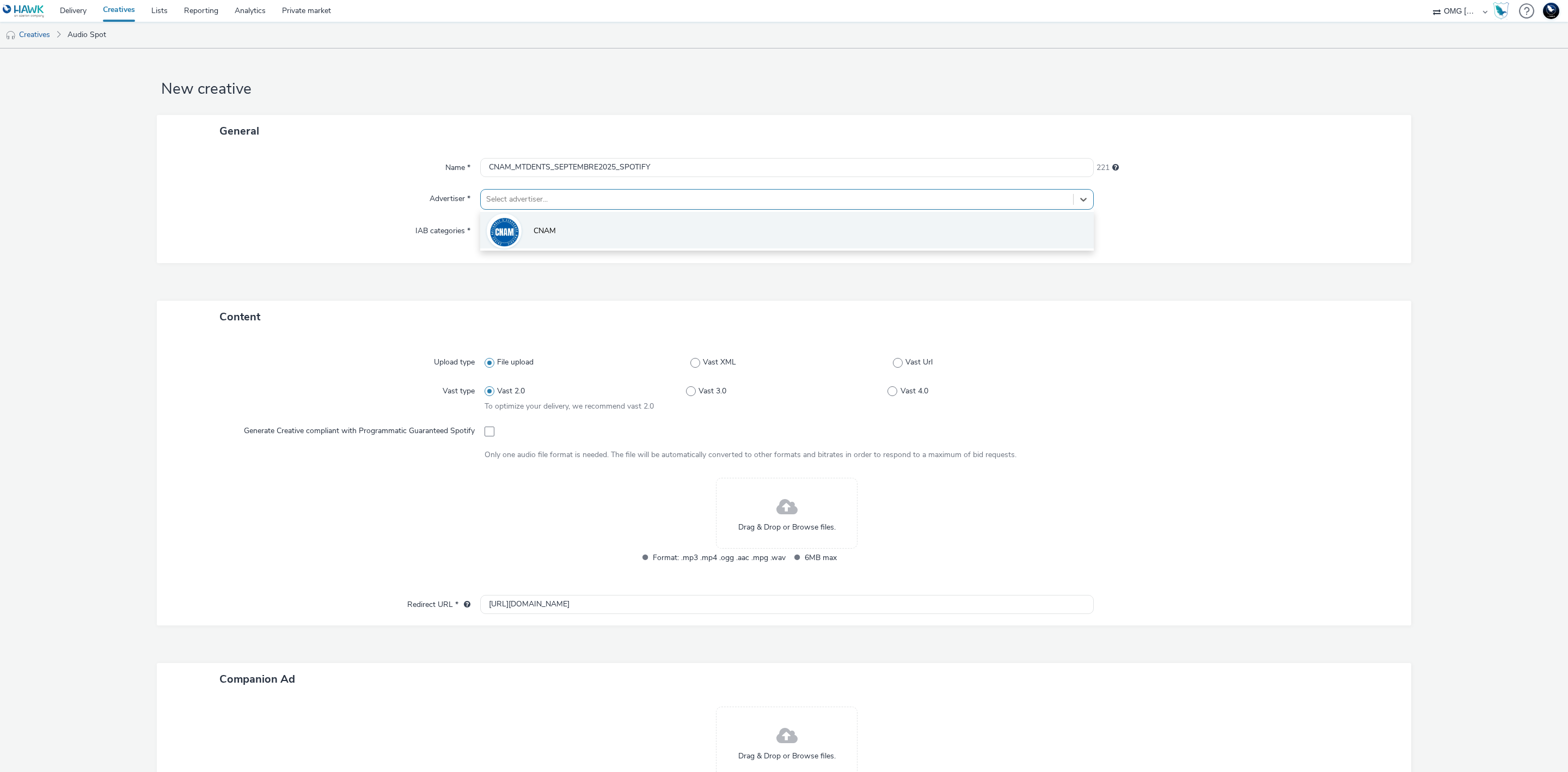
click at [862, 244] on li "CNAM" at bounding box center [787, 231] width 614 height 37
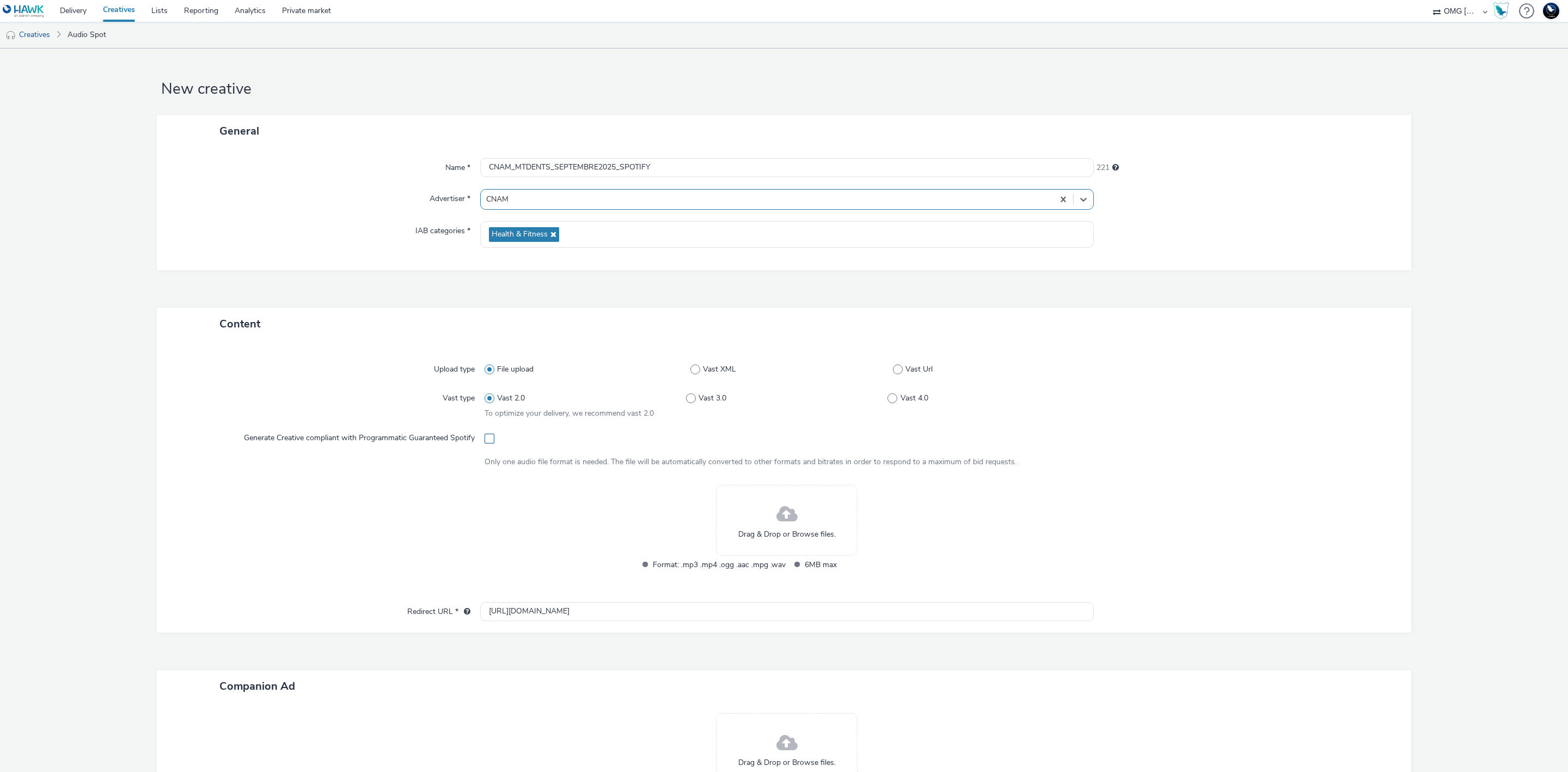
click at [488, 439] on span at bounding box center [489, 439] width 10 height 10
checkbox input "true"
click at [748, 512] on div "Drag & Drop or Browse files." at bounding box center [787, 520] width 142 height 71
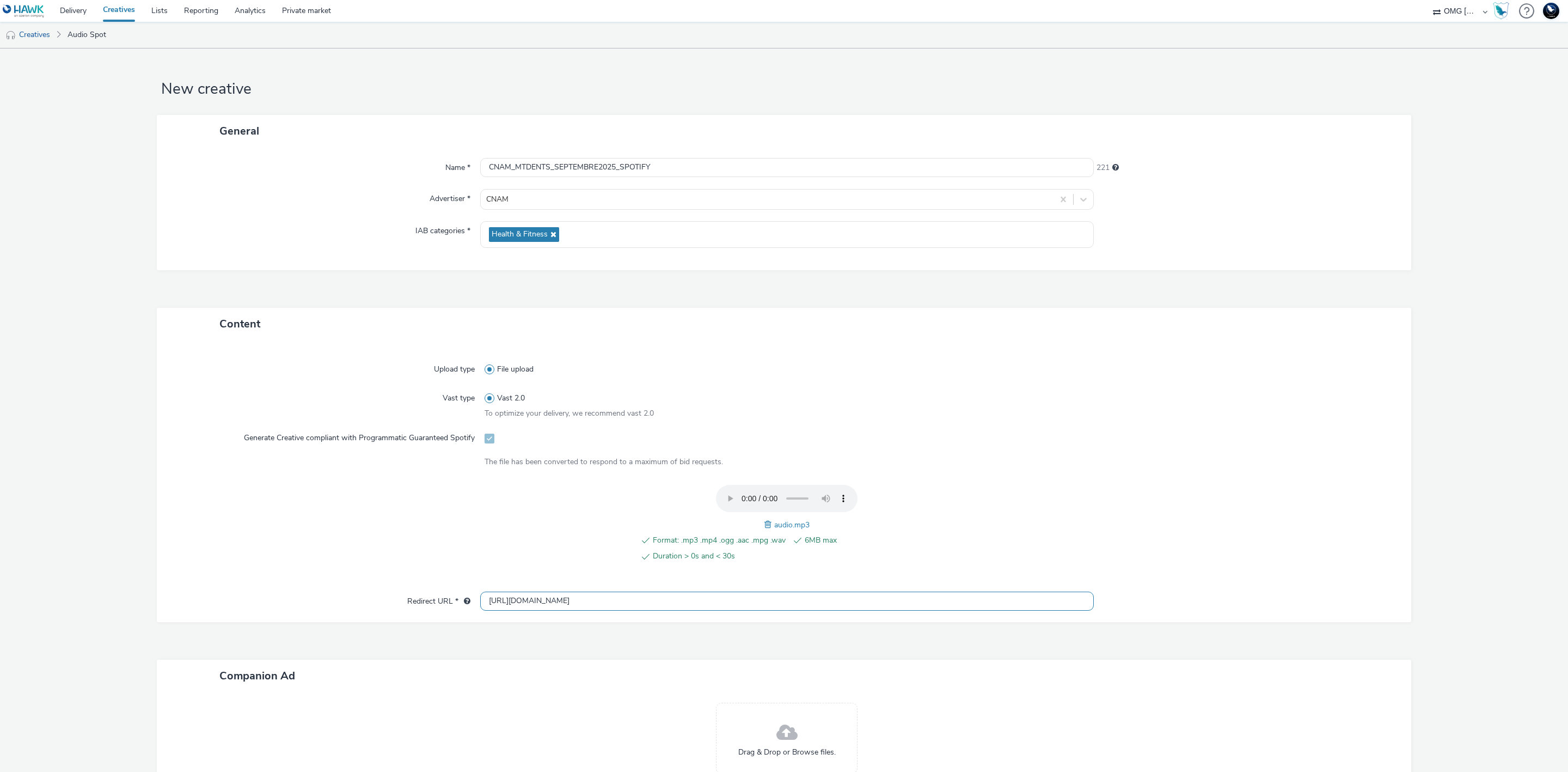
click at [740, 594] on input "[URL][DOMAIN_NAME]" at bounding box center [787, 601] width 614 height 19
paste input "s://[DOMAIN_NAME][URL][PERSON_NAME]"
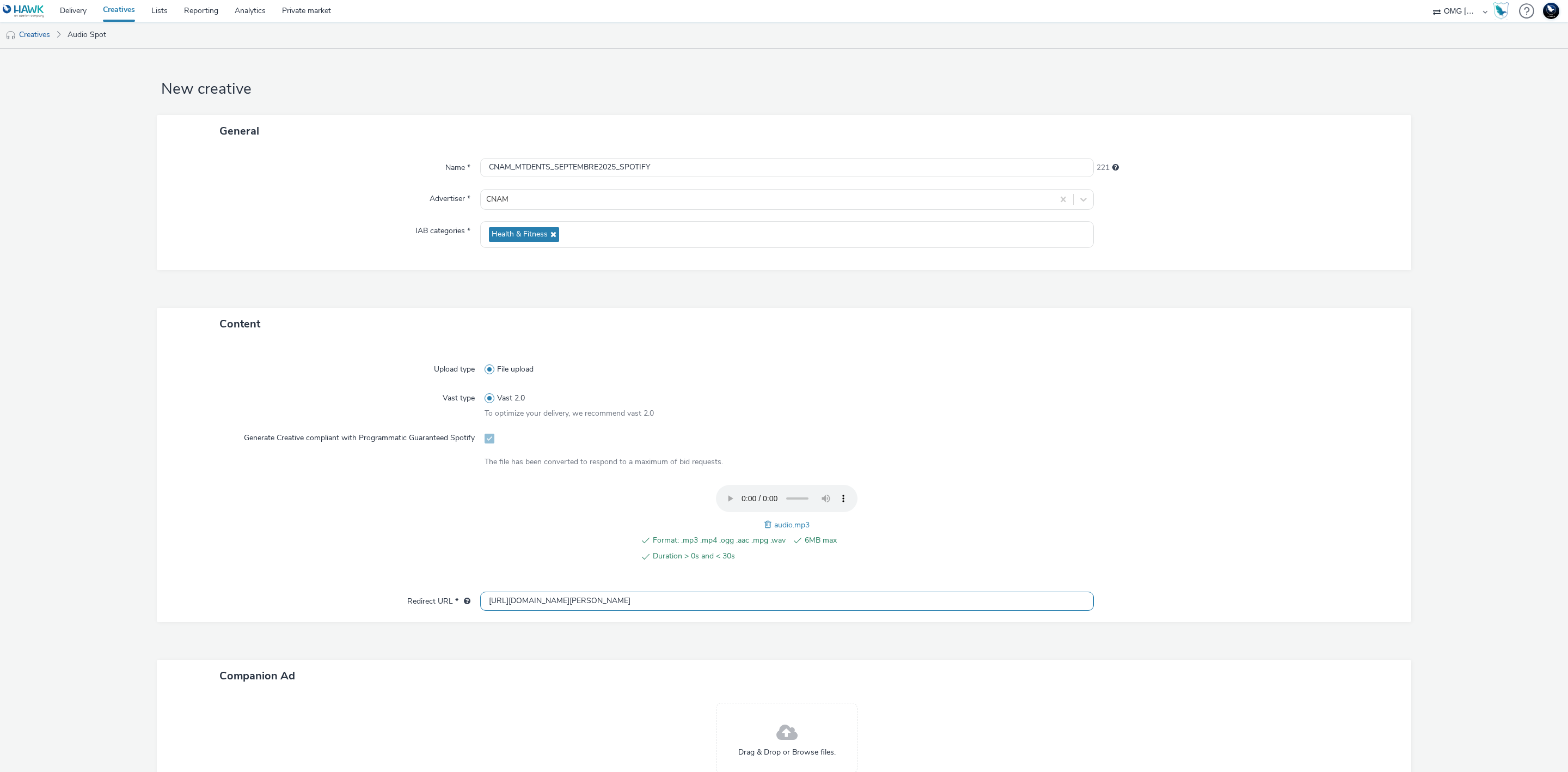
type input "[URL][DOMAIN_NAME][PERSON_NAME]"
click at [1205, 509] on div at bounding box center [1241, 530] width 303 height 90
